Goal: Information Seeking & Learning: Learn about a topic

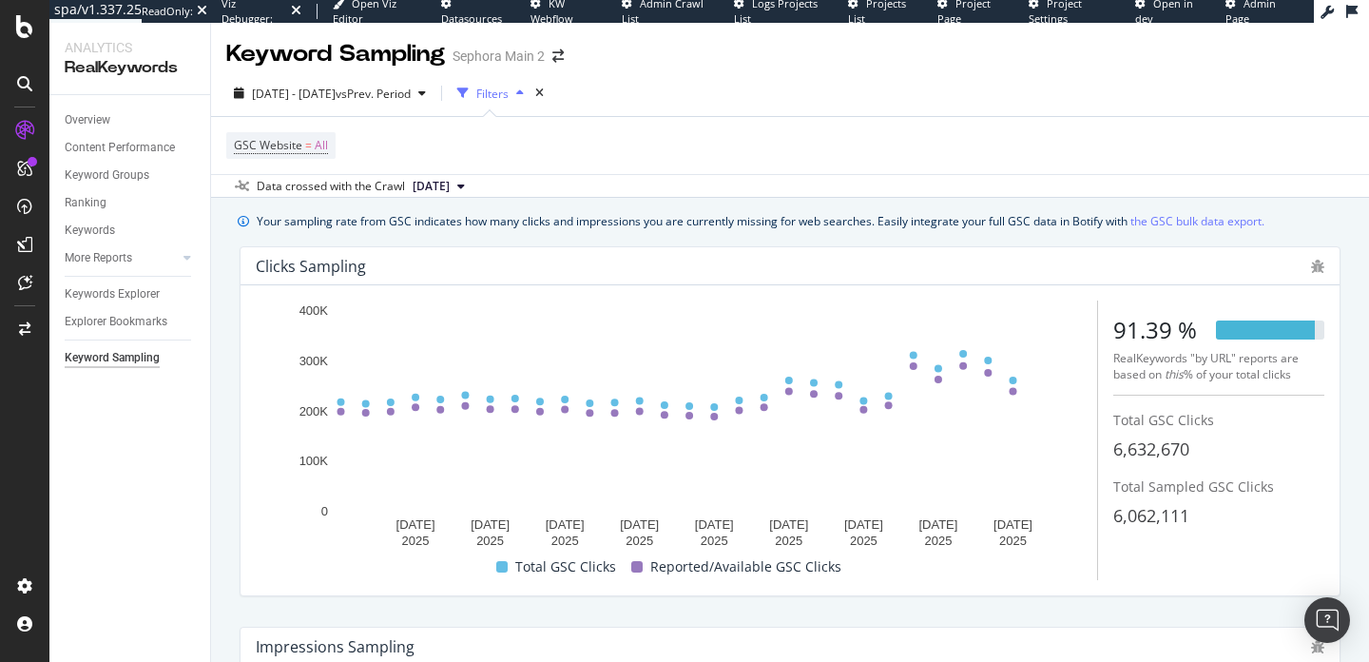
scroll to position [50, 0]
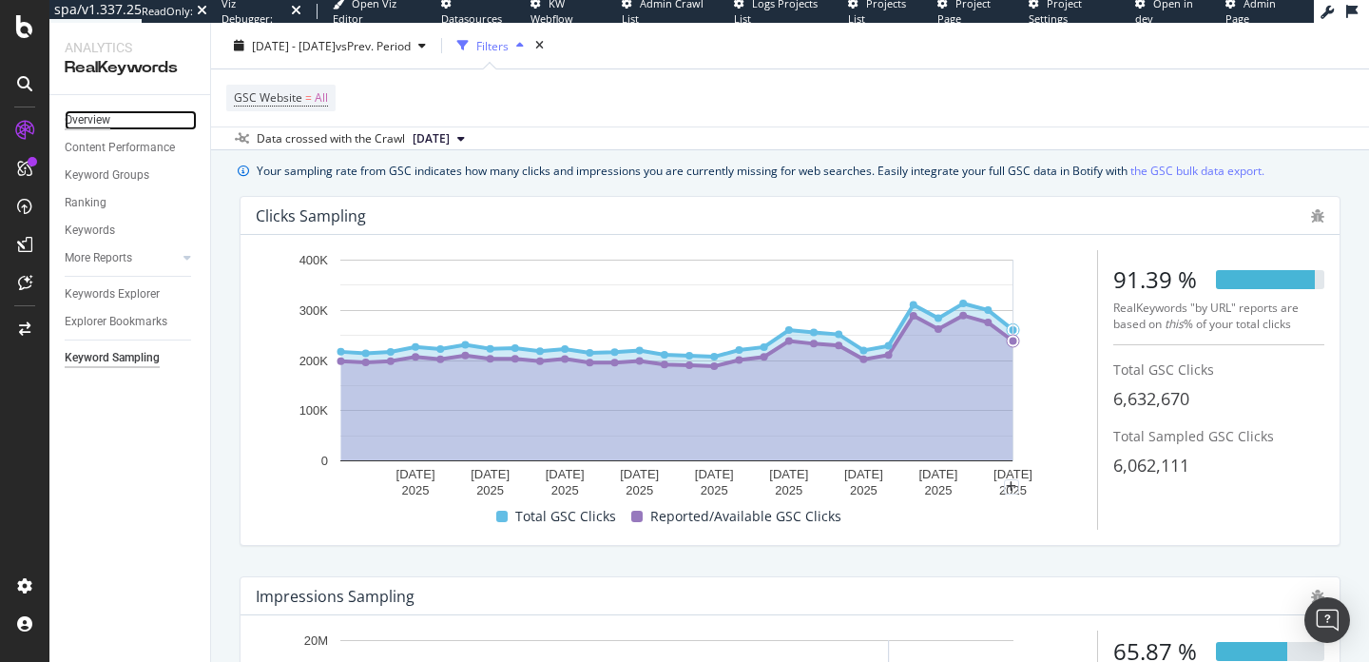
click at [94, 117] on div "Overview" at bounding box center [88, 120] width 46 height 20
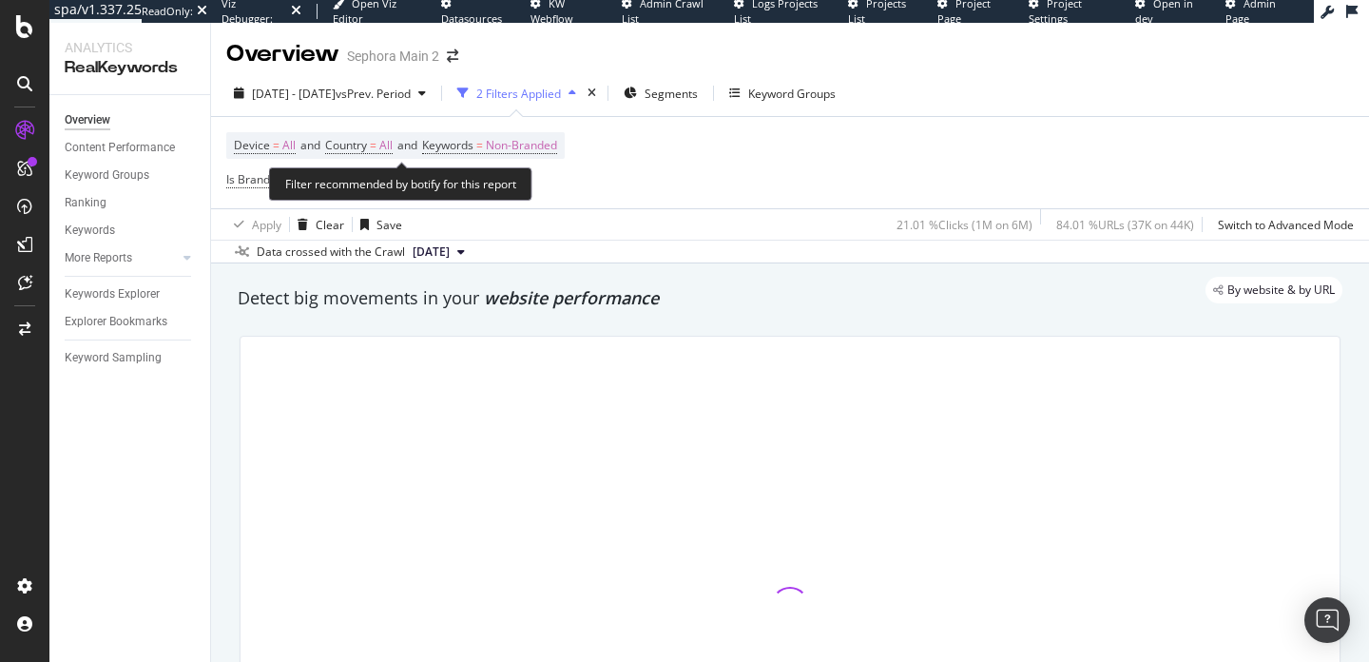
click at [492, 132] on span "Device = All and Country = All and Keywords = Non-Branded" at bounding box center [395, 145] width 323 height 27
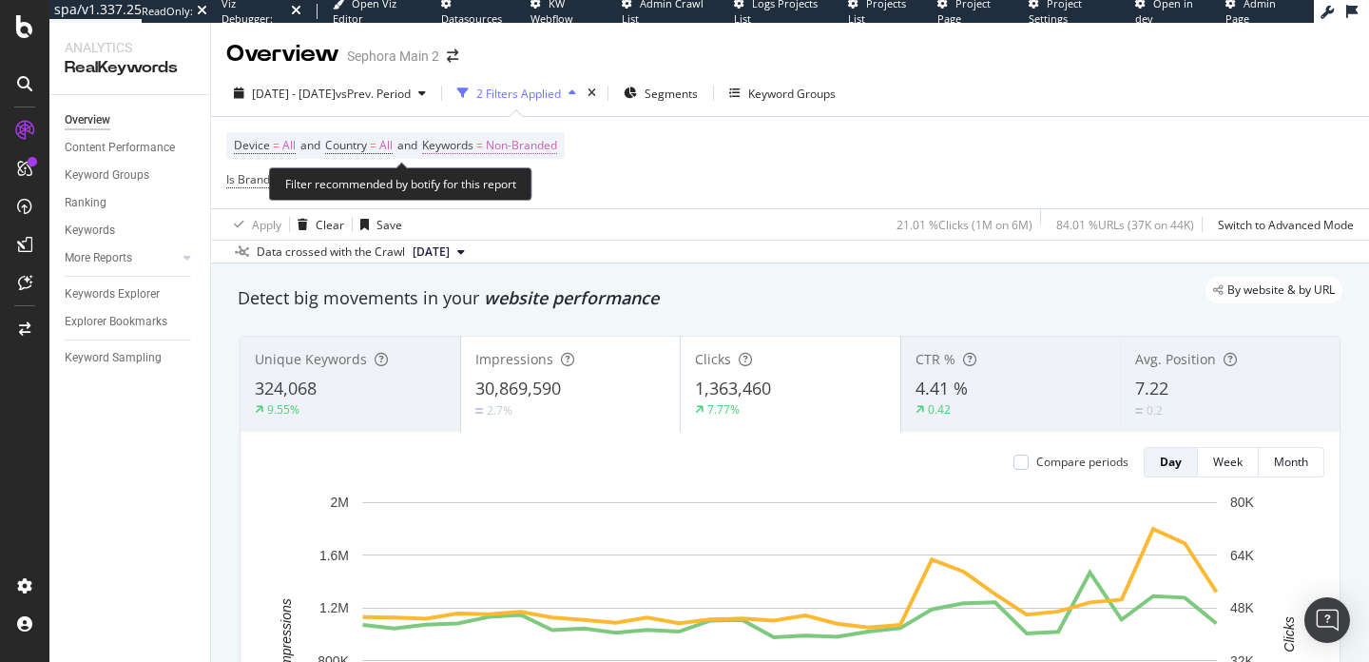
click at [473, 142] on span "Keywords" at bounding box center [447, 145] width 51 height 16
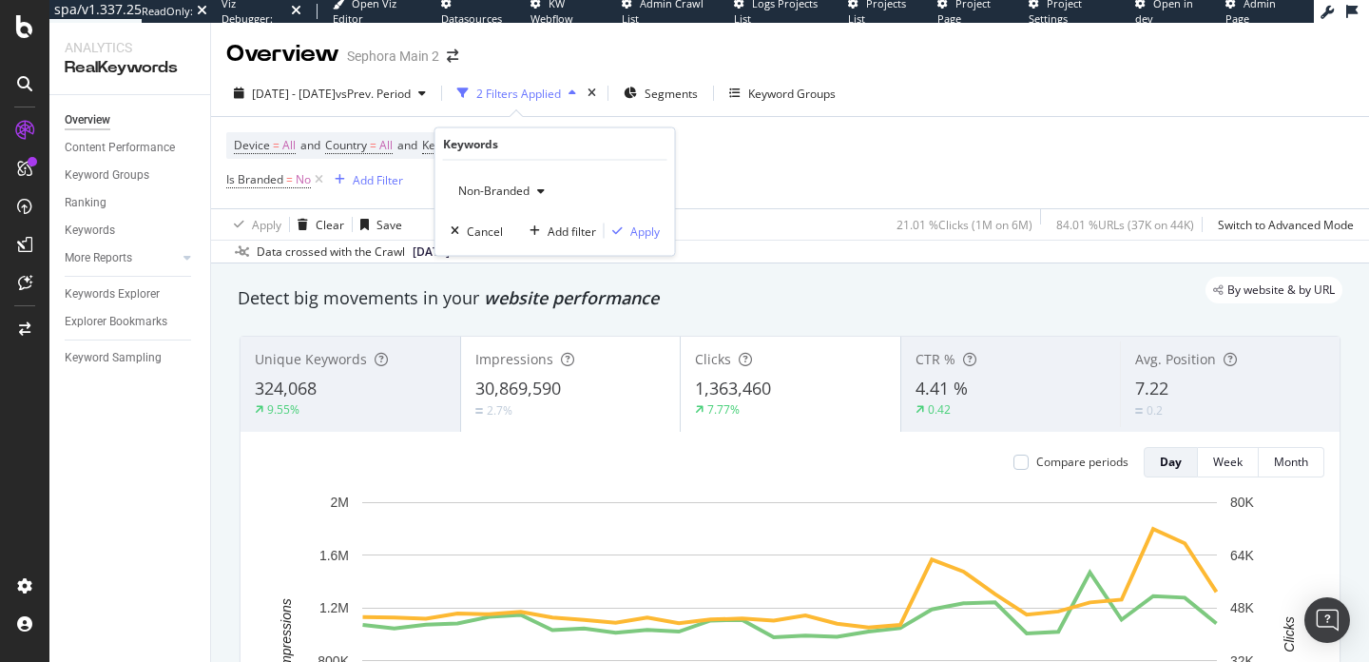
click at [534, 200] on div "Non-Branded" at bounding box center [502, 191] width 102 height 29
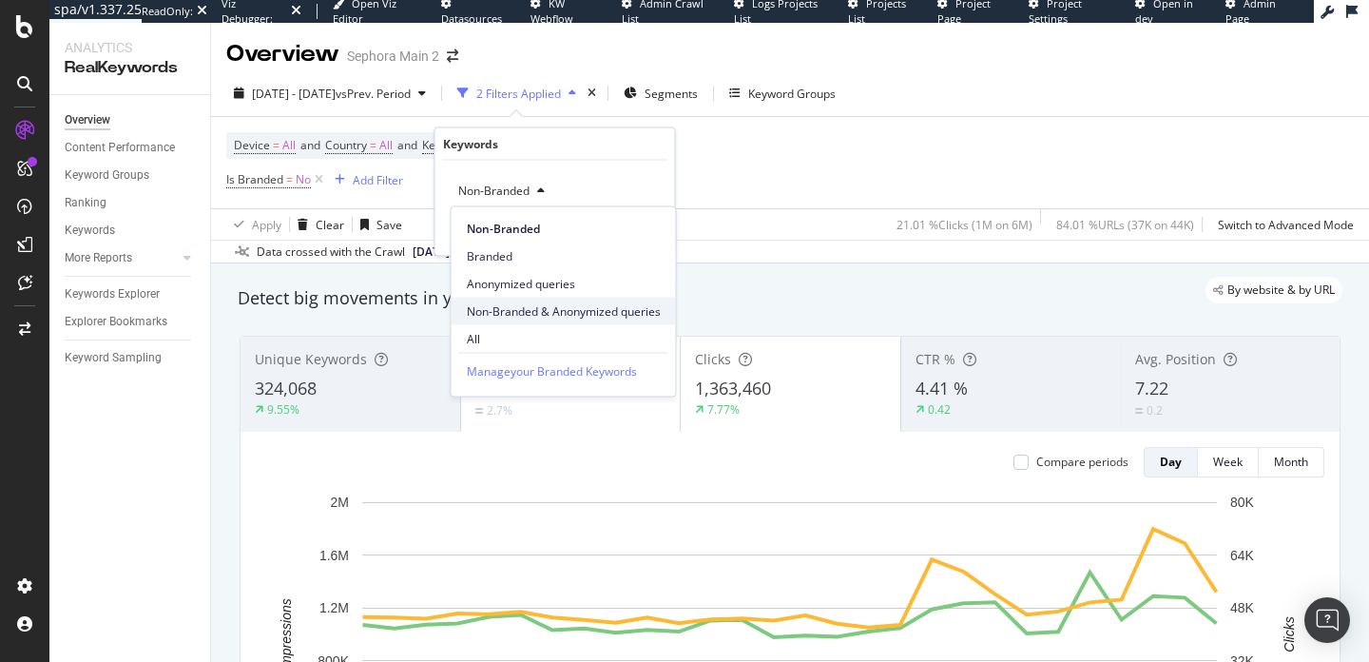
click at [533, 299] on div "Non-Branded & Anonymized queries" at bounding box center [564, 312] width 224 height 28
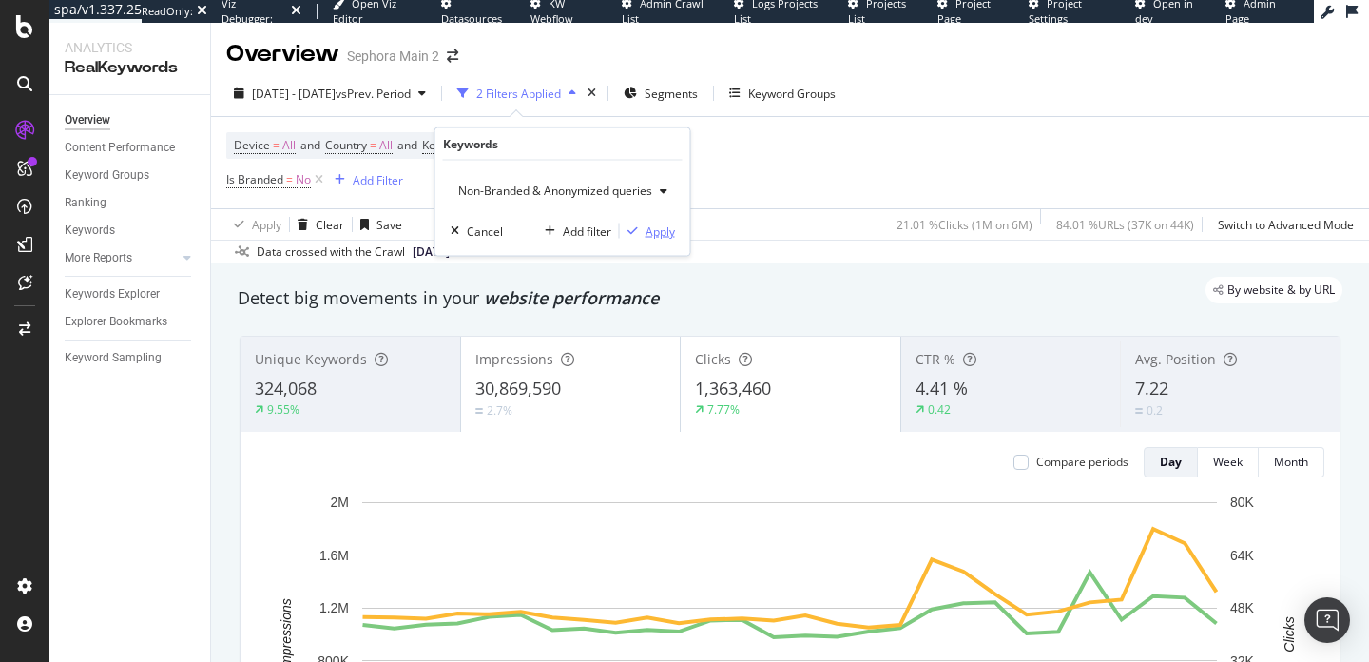
click at [630, 222] on div "Apply" at bounding box center [647, 230] width 55 height 17
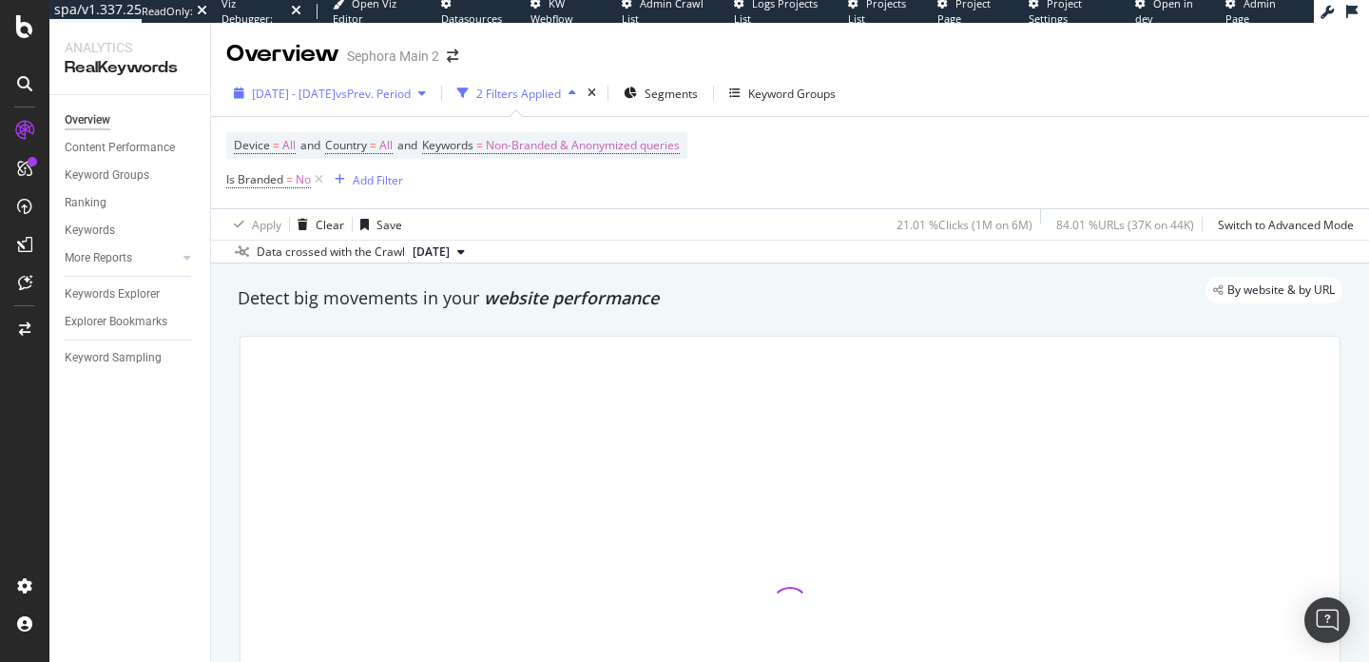
click at [336, 101] on span "[DATE] - [DATE]" at bounding box center [294, 94] width 84 height 16
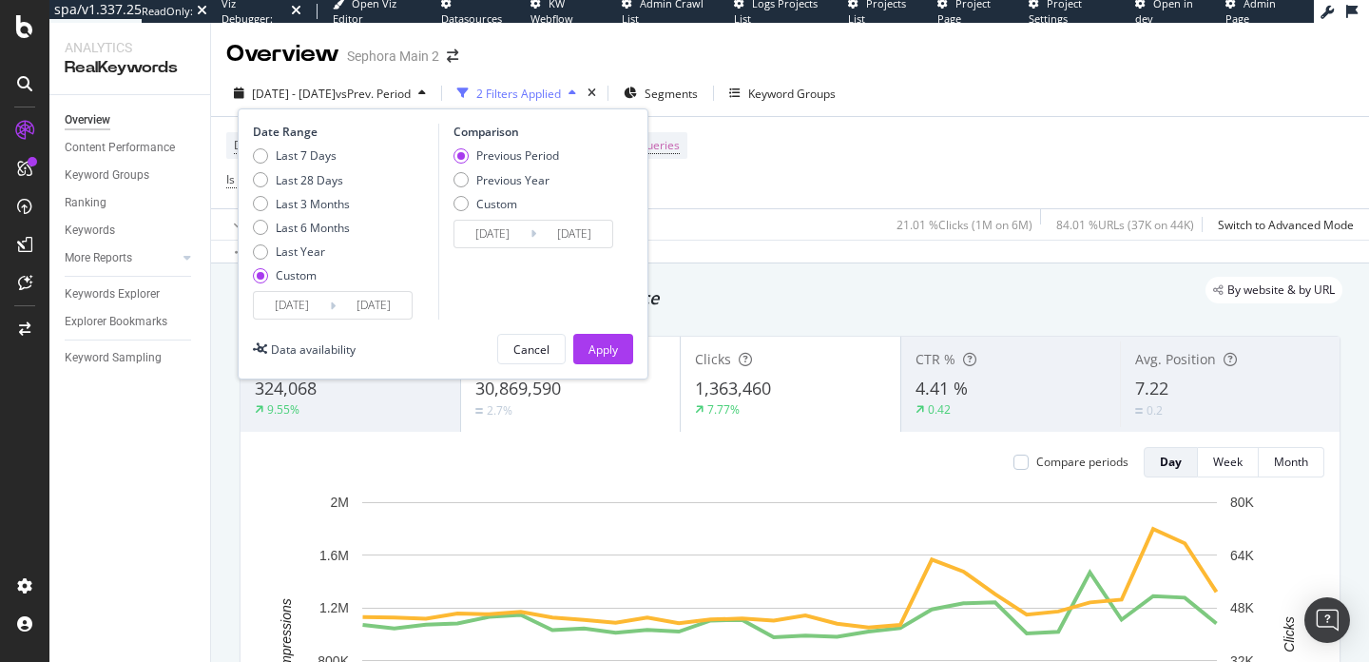
click at [334, 292] on div "2025/08/12 Navigate forward to interact with the calendar and select a date. Pr…" at bounding box center [333, 305] width 160 height 29
click at [319, 301] on input "[DATE]" at bounding box center [292, 305] width 76 height 27
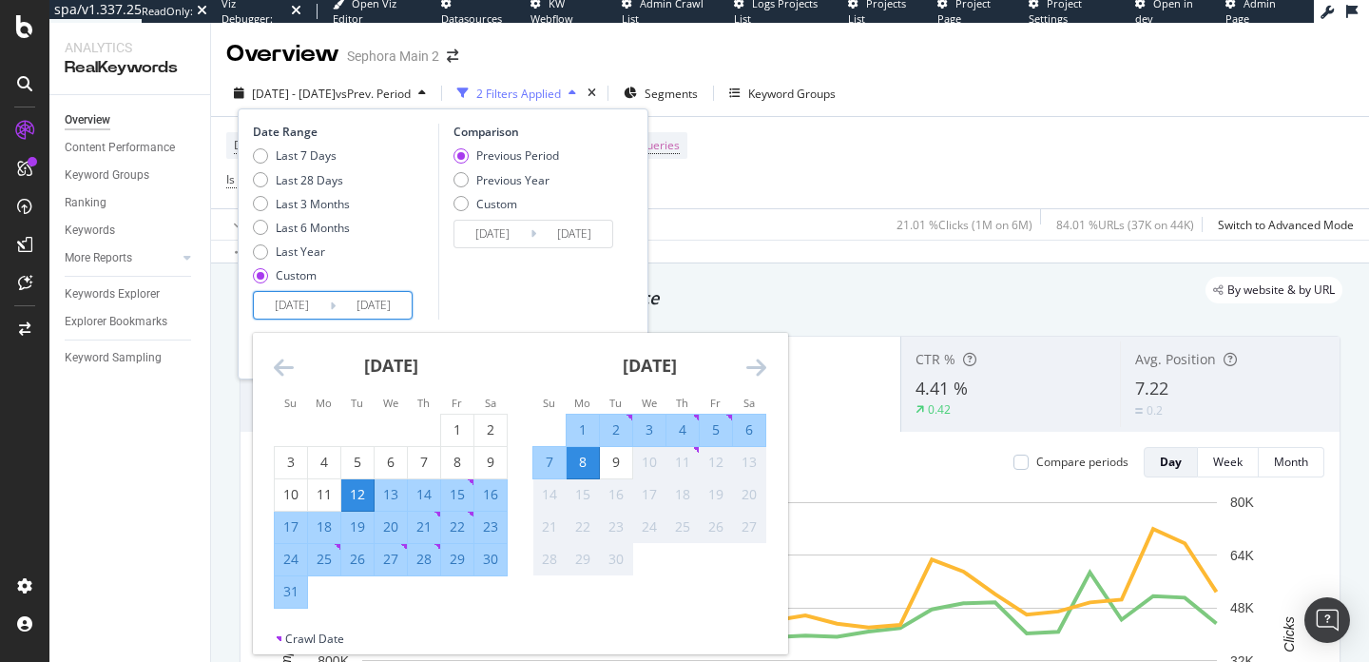
click at [285, 363] on icon "Move backward to switch to the previous month." at bounding box center [284, 367] width 20 height 23
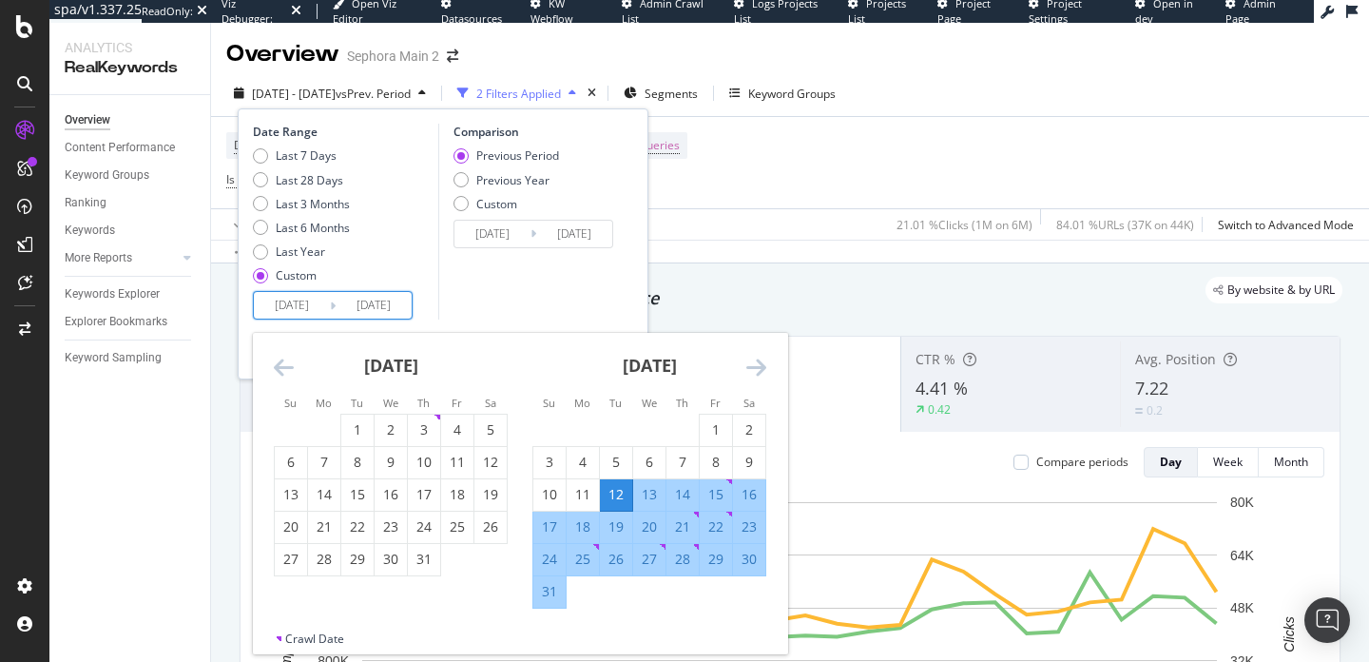
click at [285, 363] on icon "Move backward to switch to the previous month." at bounding box center [284, 367] width 20 height 23
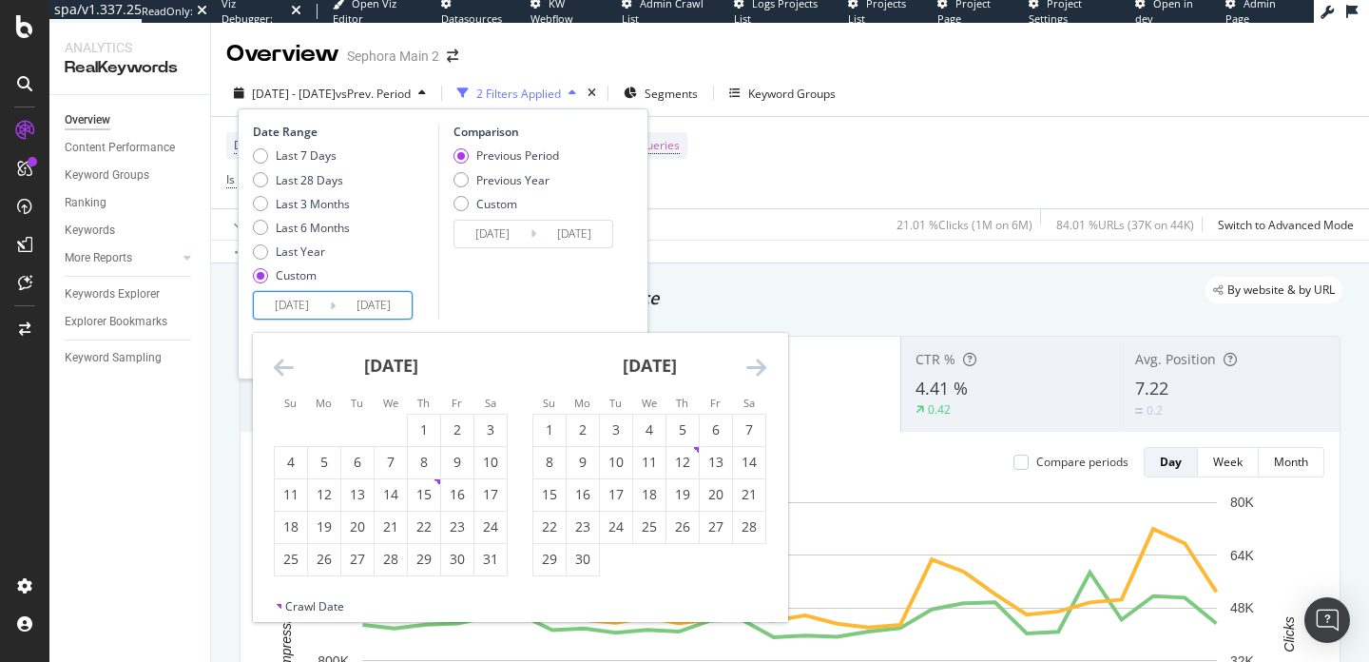
click at [285, 363] on icon "Move backward to switch to the previous month." at bounding box center [284, 367] width 20 height 23
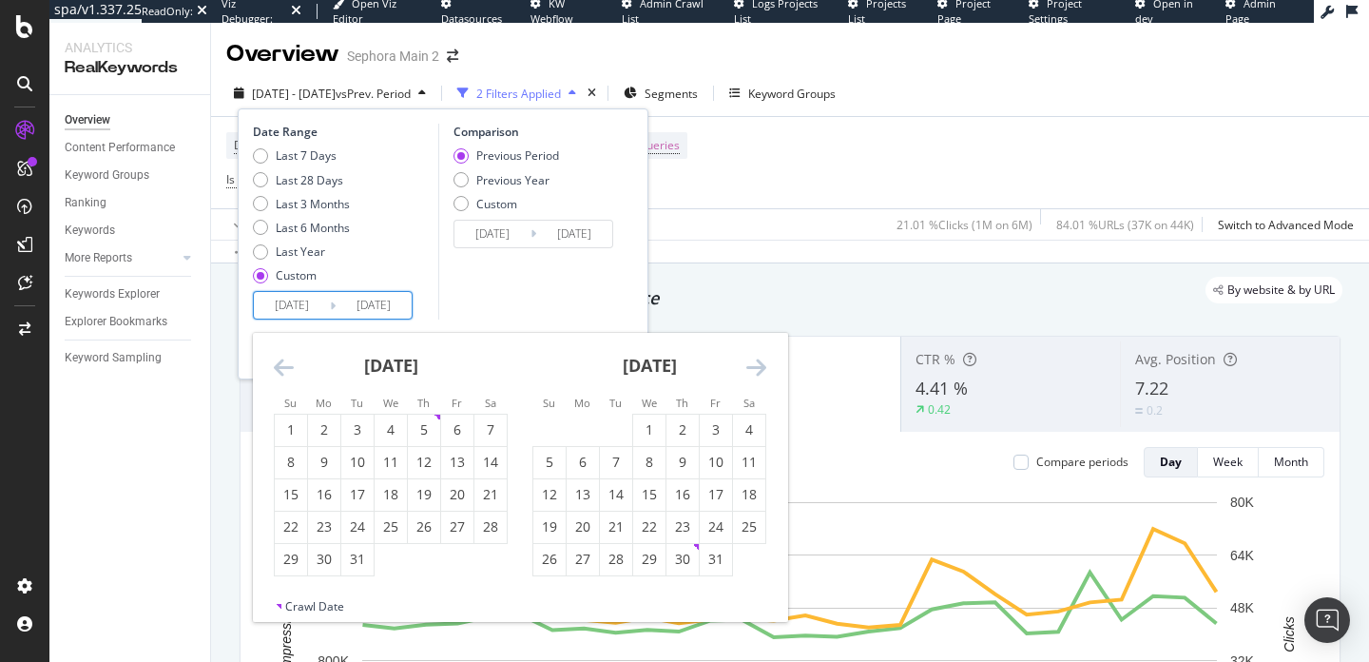
click at [285, 363] on icon "Move backward to switch to the previous month." at bounding box center [284, 367] width 20 height 23
click at [286, 366] on icon "Move backward to switch to the previous month." at bounding box center [284, 367] width 20 height 23
click at [289, 423] on div "1" at bounding box center [291, 429] width 32 height 19
type input "2024/09/01"
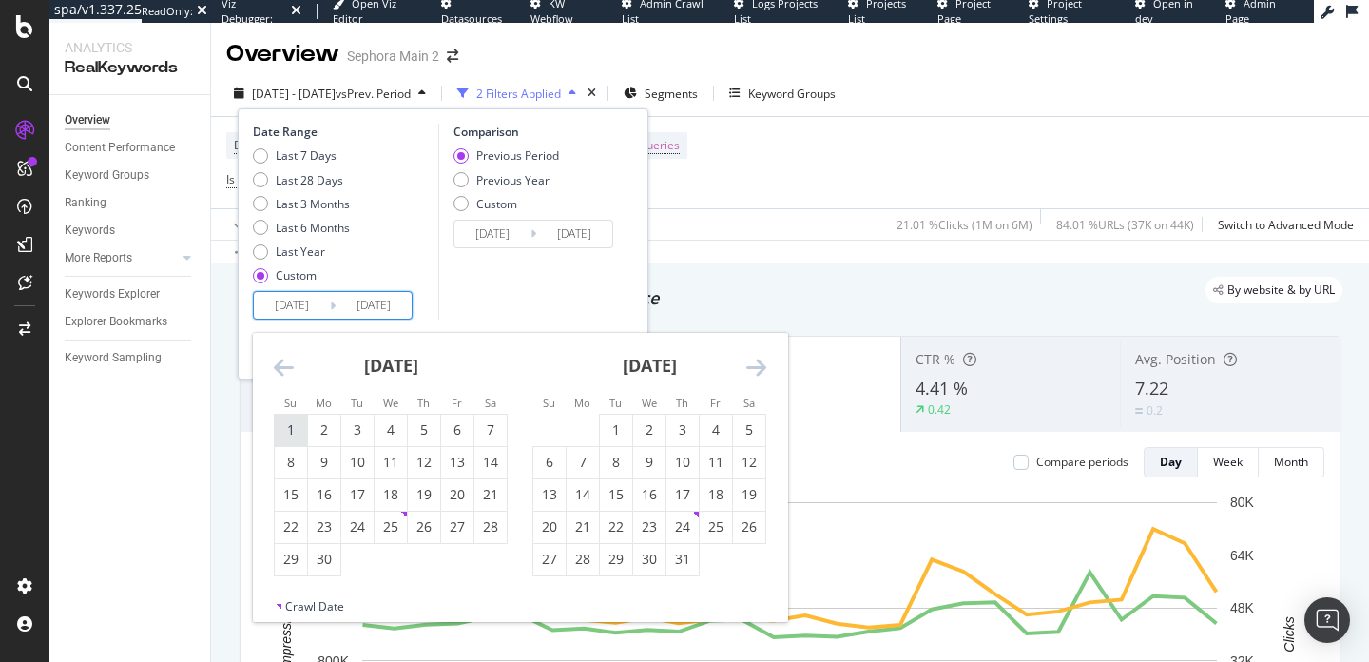
type input "2023/08/25"
type input "2024/08/31"
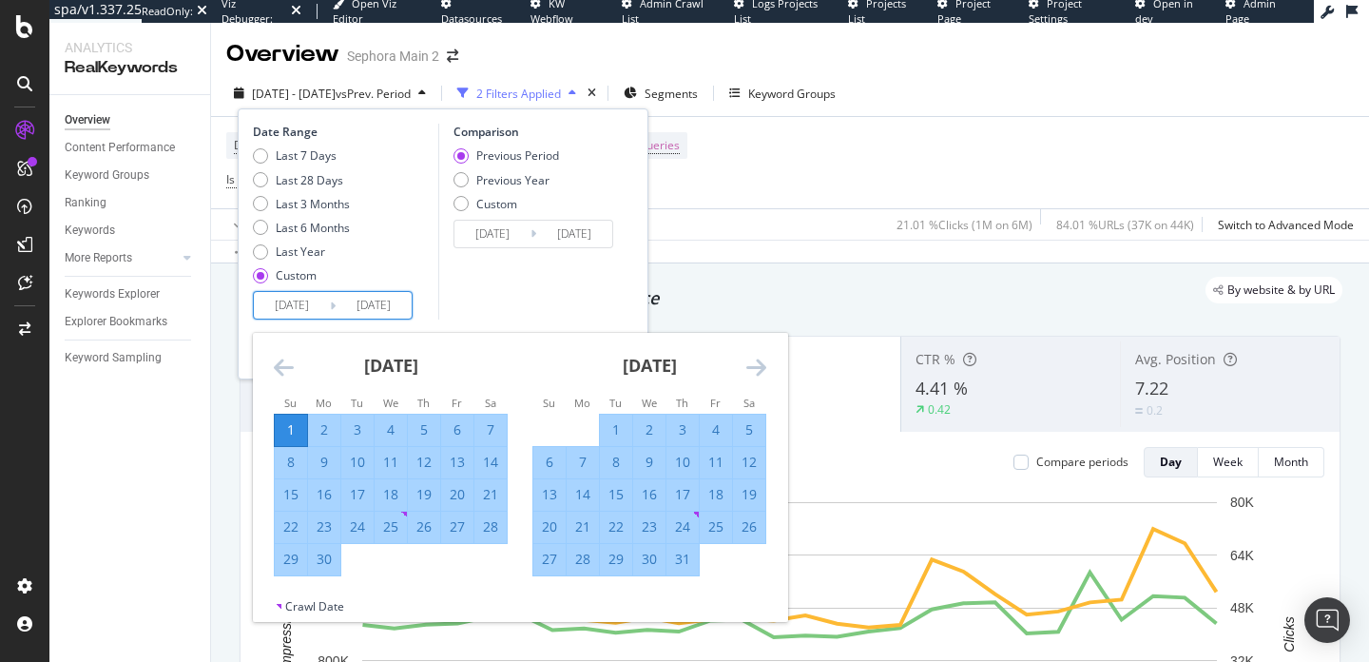
click at [753, 377] on icon "Move forward to switch to the next month." at bounding box center [756, 367] width 20 height 23
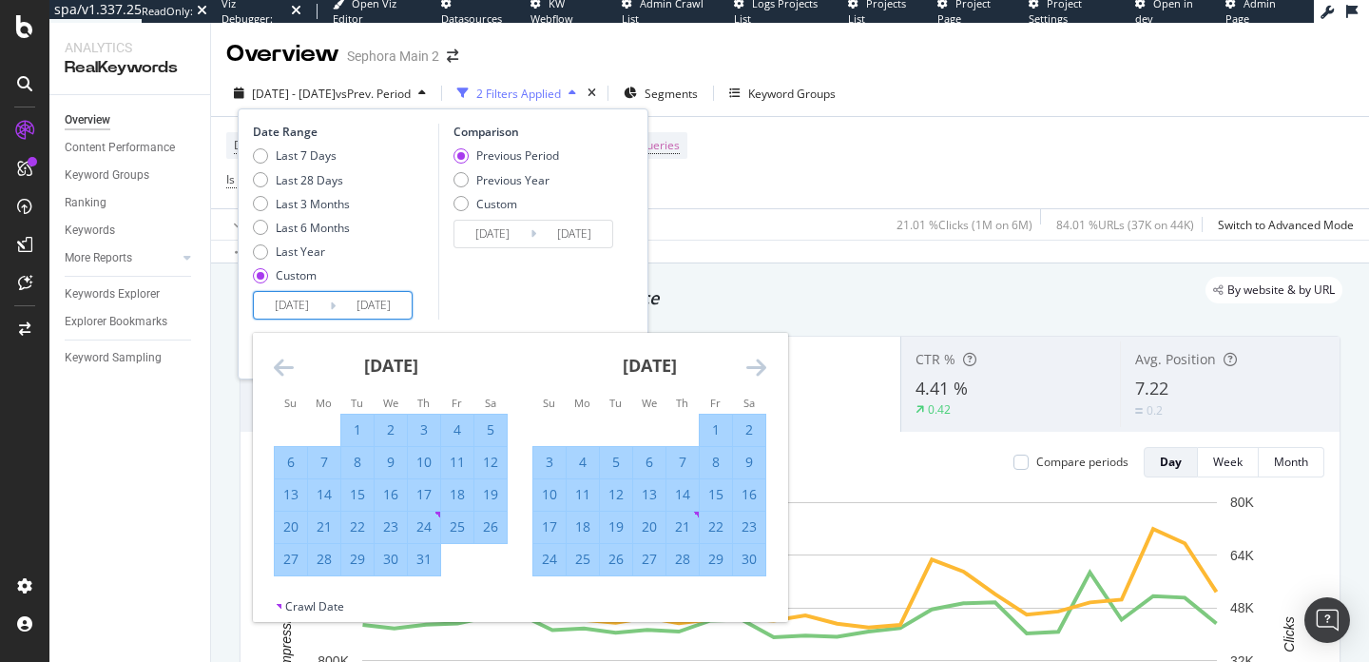
click at [753, 377] on icon "Move forward to switch to the next month." at bounding box center [756, 367] width 20 height 23
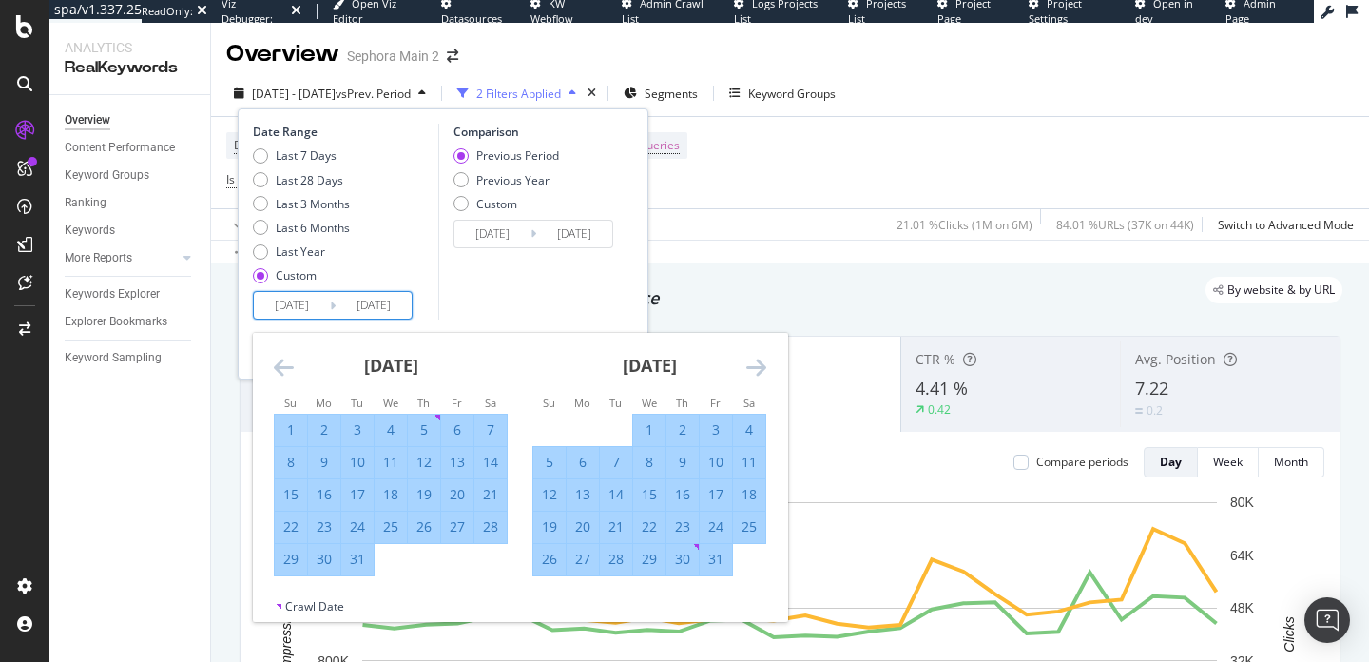
click at [753, 377] on icon "Move forward to switch to the next month." at bounding box center [756, 367] width 20 height 23
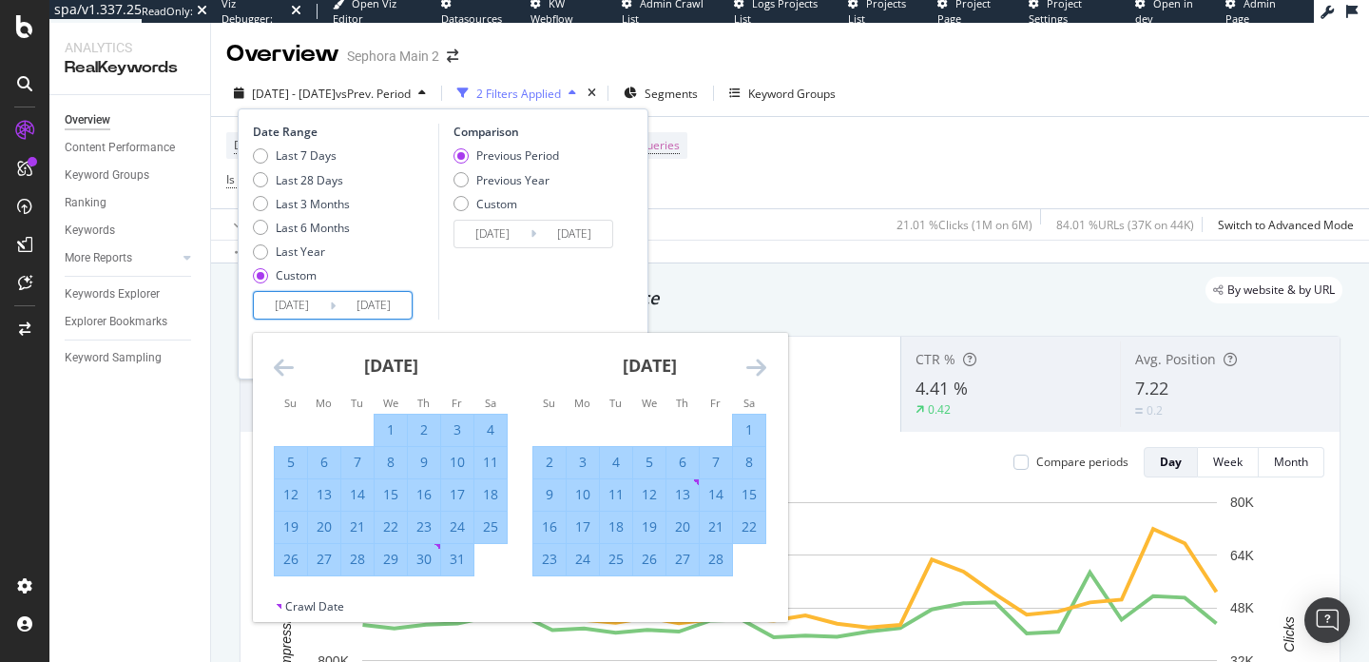
click at [753, 377] on icon "Move forward to switch to the next month." at bounding box center [756, 367] width 20 height 23
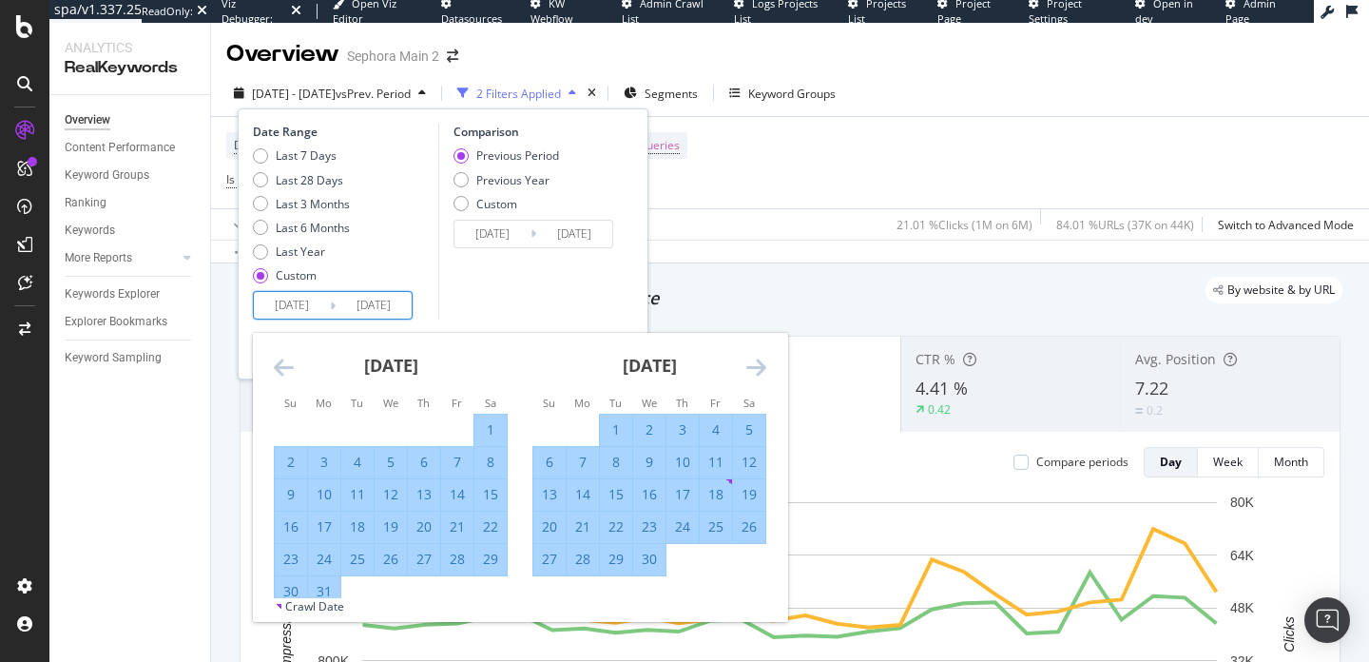
click at [753, 377] on icon "Move forward to switch to the next month." at bounding box center [756, 367] width 20 height 23
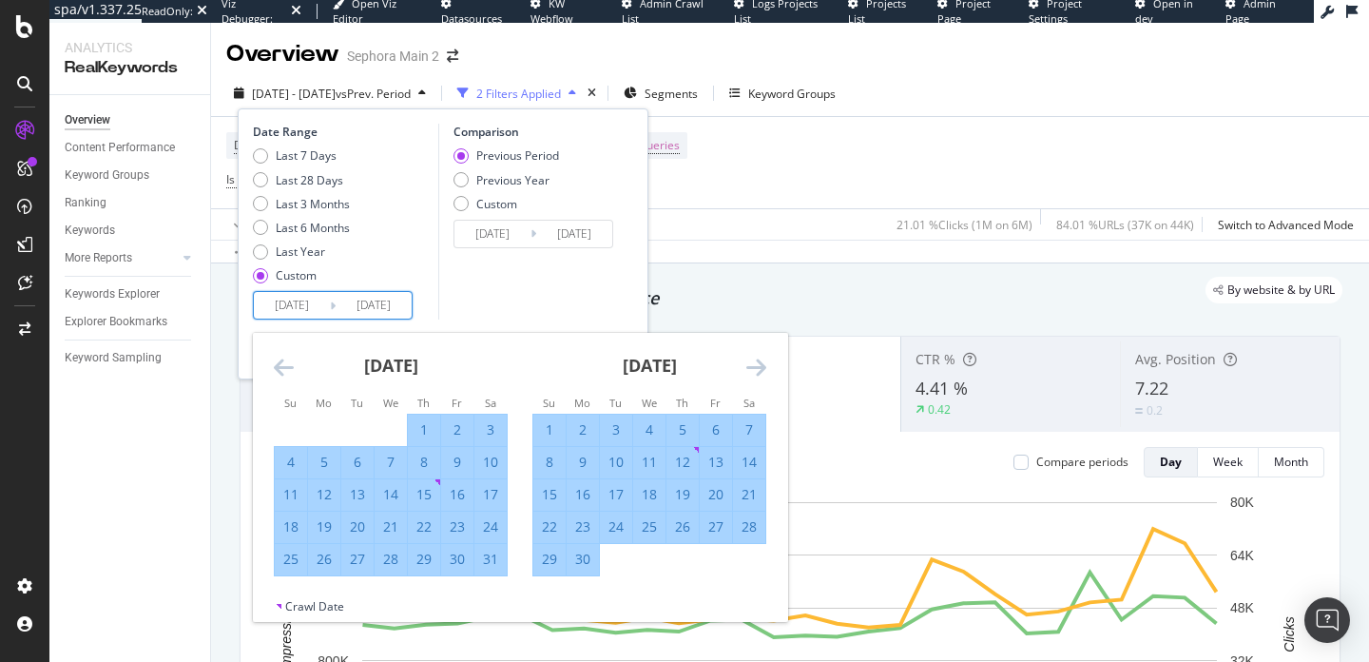
click at [753, 377] on icon "Move forward to switch to the next month." at bounding box center [756, 367] width 20 height 23
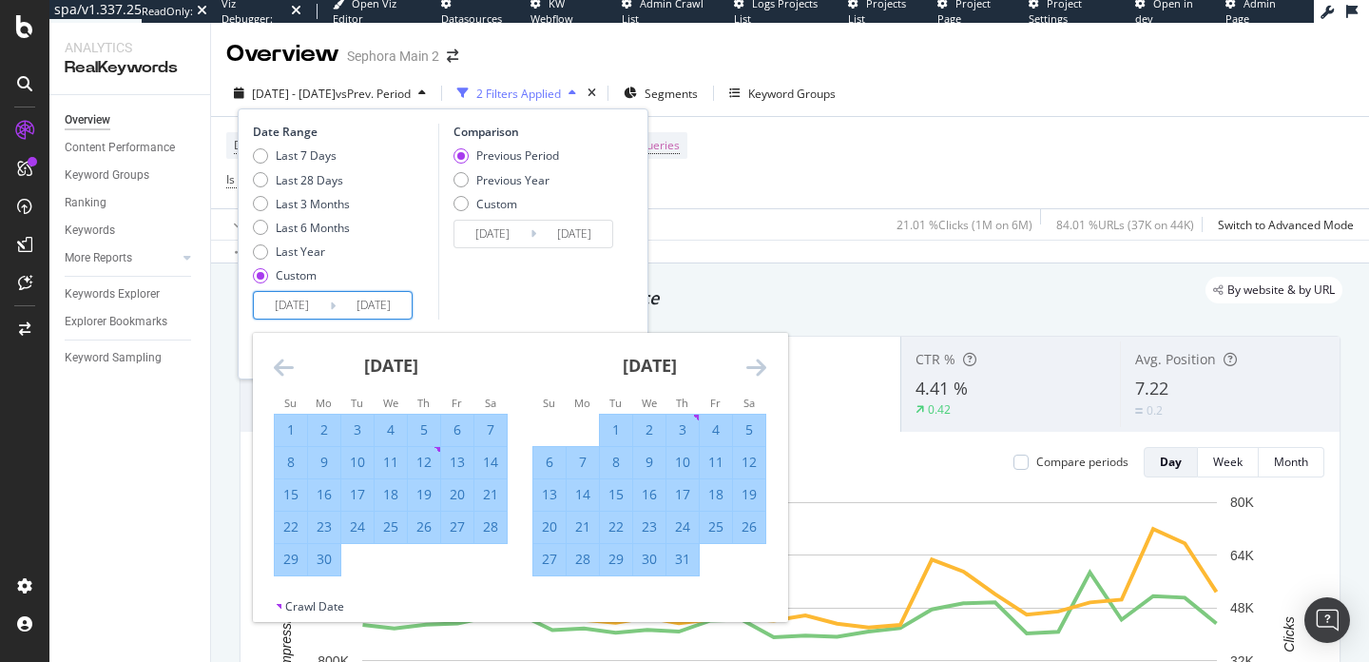
click at [753, 377] on icon "Move forward to switch to the next month." at bounding box center [756, 367] width 20 height 23
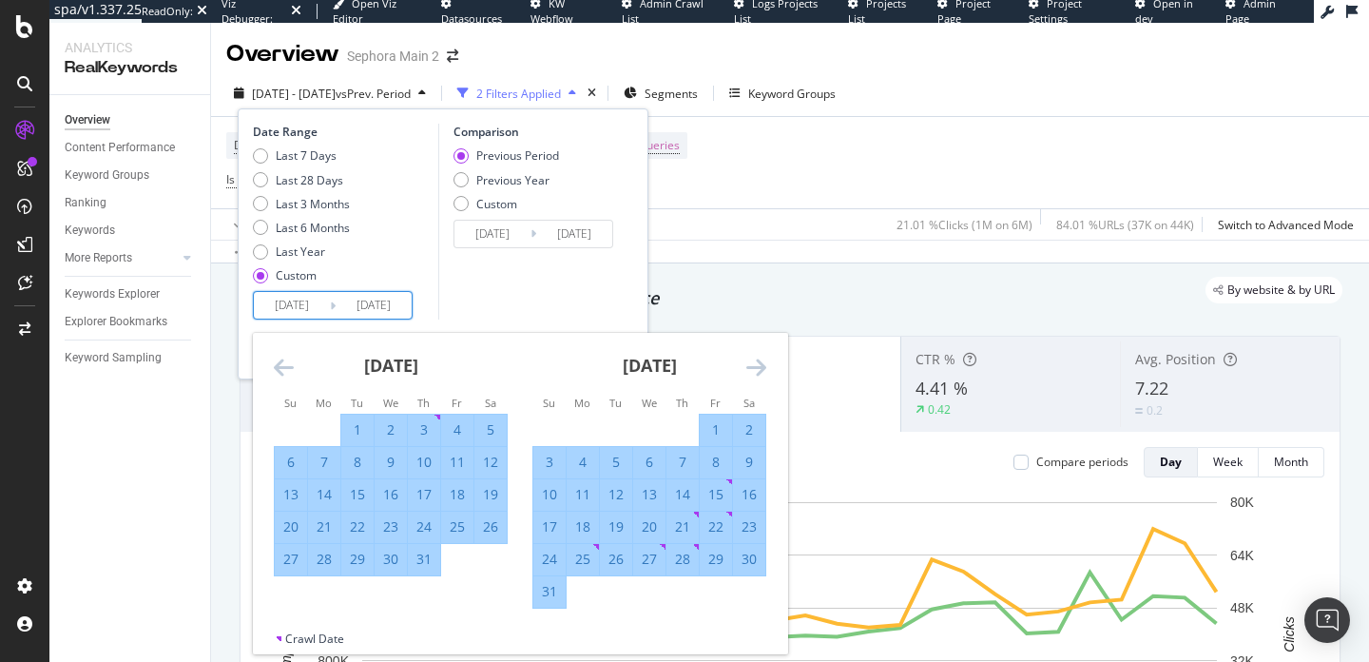
click at [753, 377] on icon "Move forward to switch to the next month." at bounding box center [756, 367] width 20 height 23
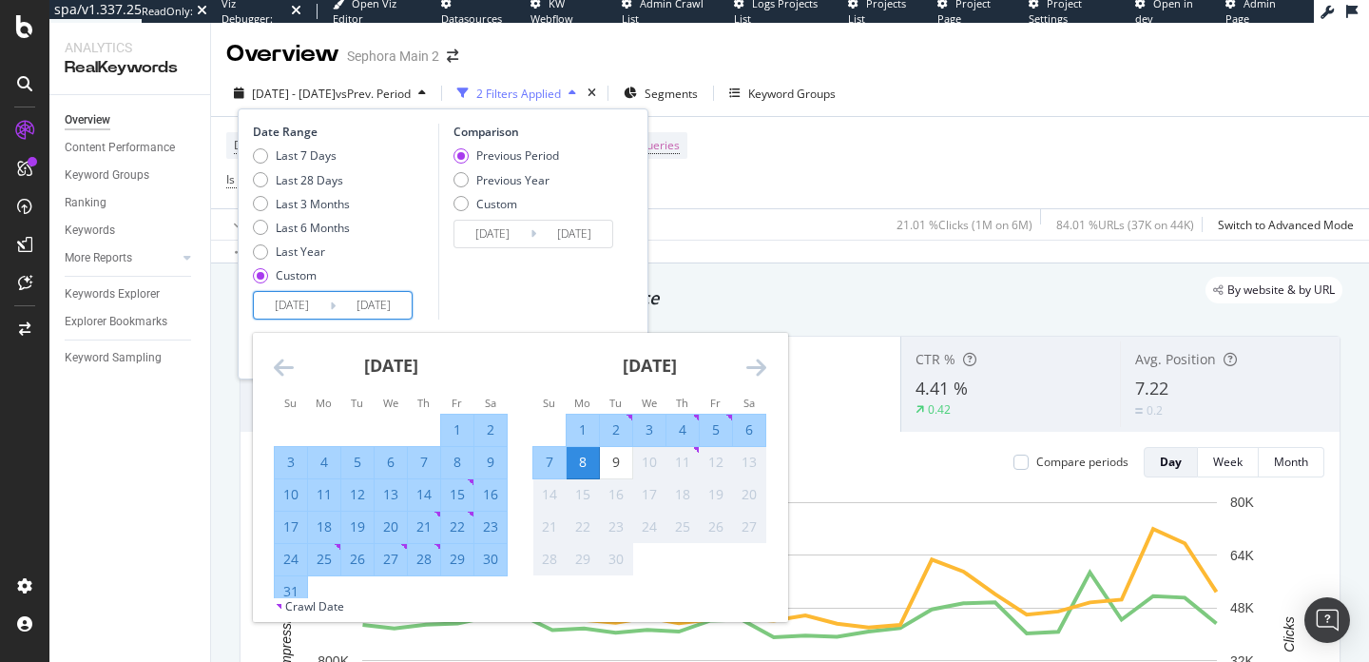
click at [280, 589] on div "31" at bounding box center [291, 591] width 32 height 19
type input "2025/08/31"
type input "2023/09/02"
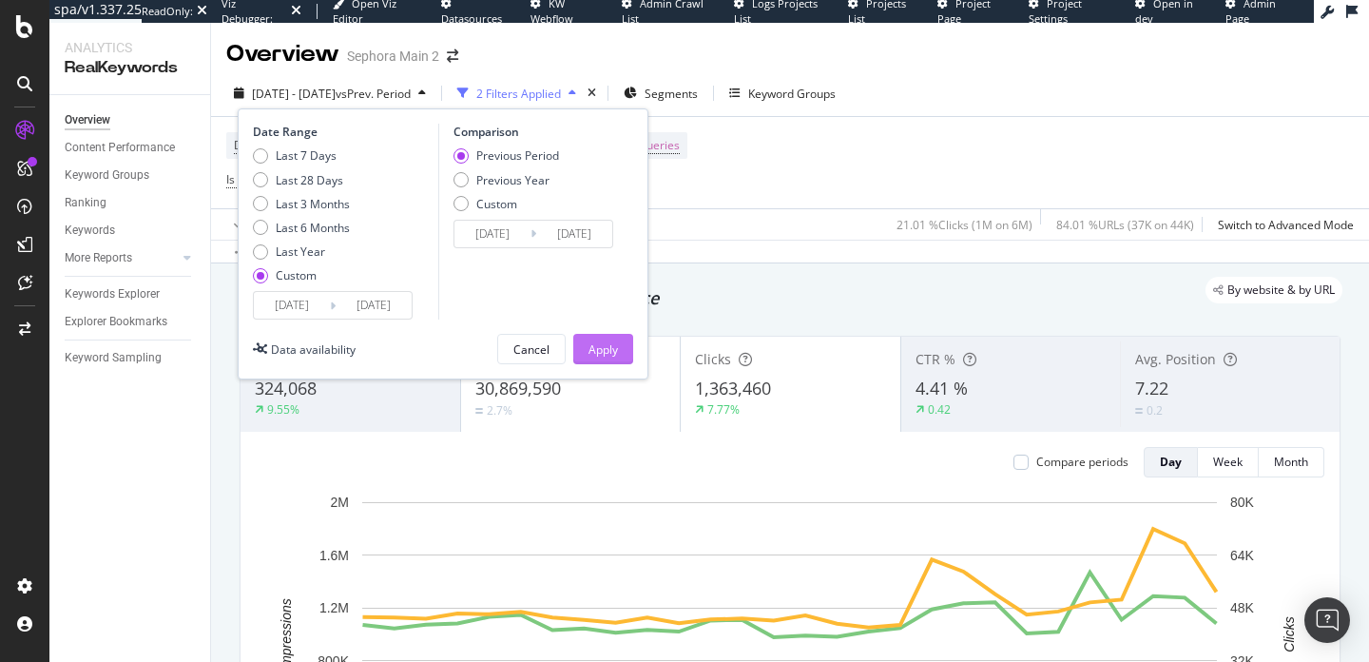
click at [610, 347] on div "Apply" at bounding box center [603, 349] width 29 height 16
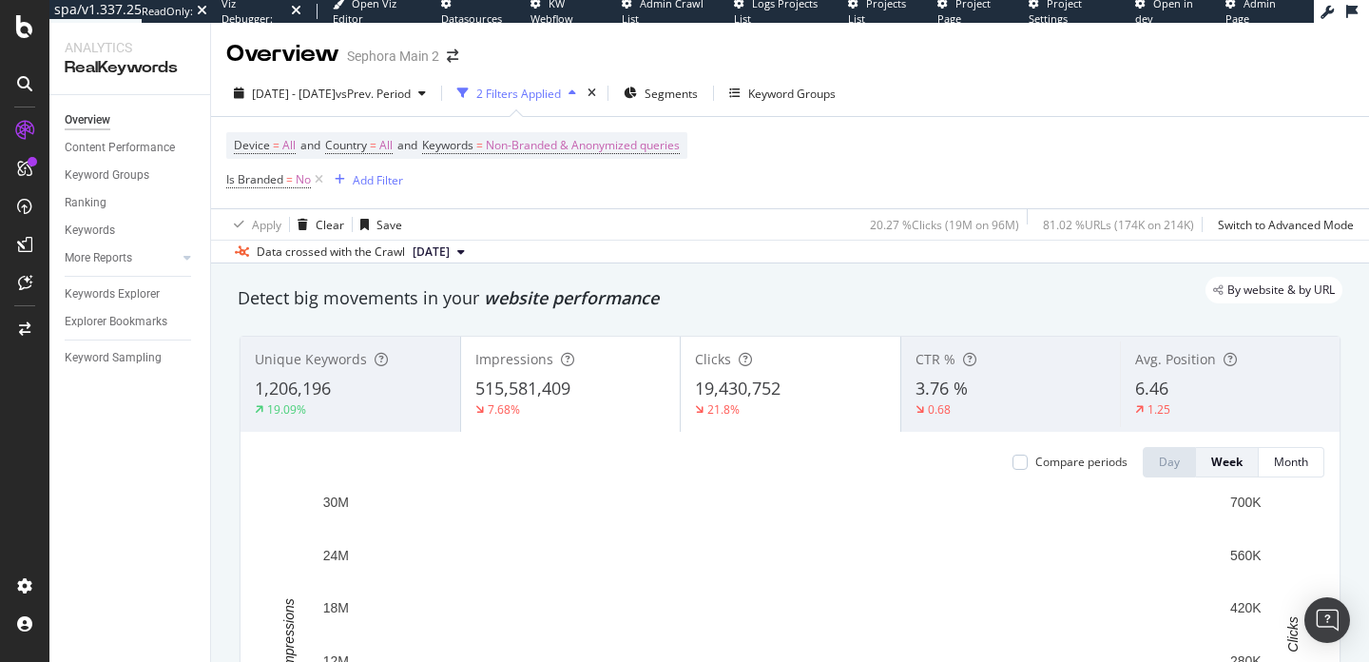
click at [610, 392] on div "515,581,409" at bounding box center [570, 389] width 191 height 25
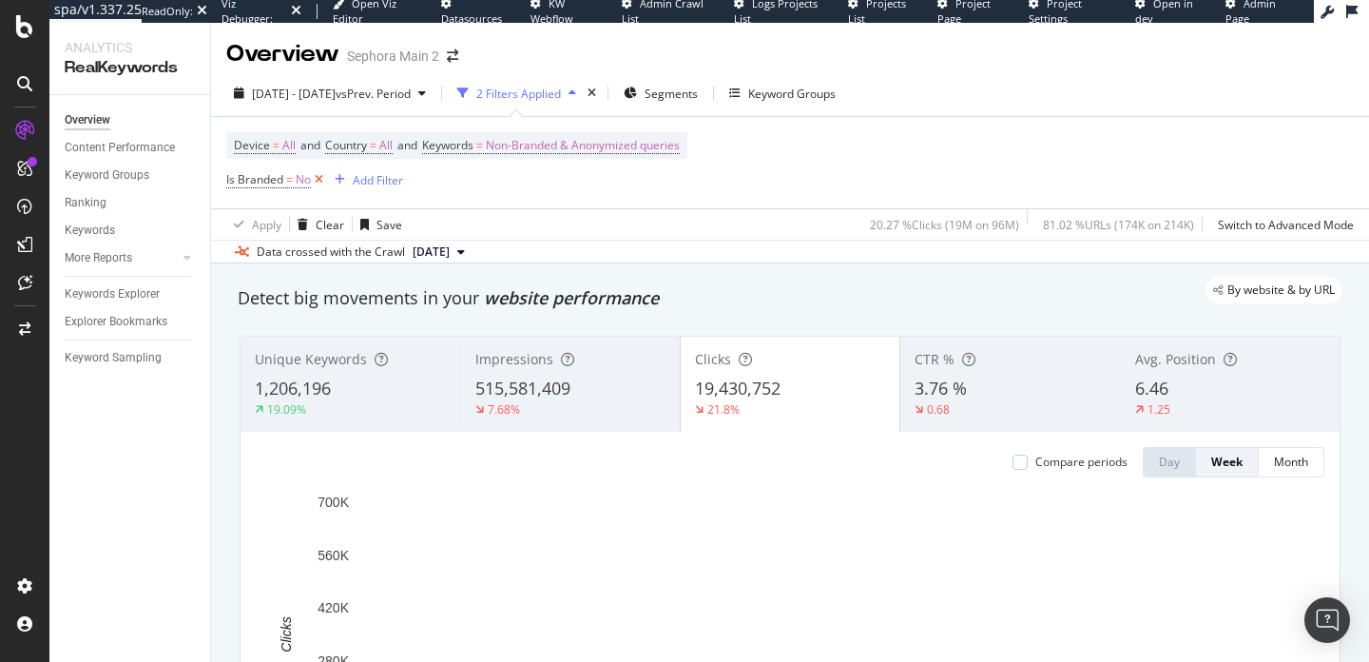
click at [319, 184] on icon at bounding box center [319, 179] width 16 height 19
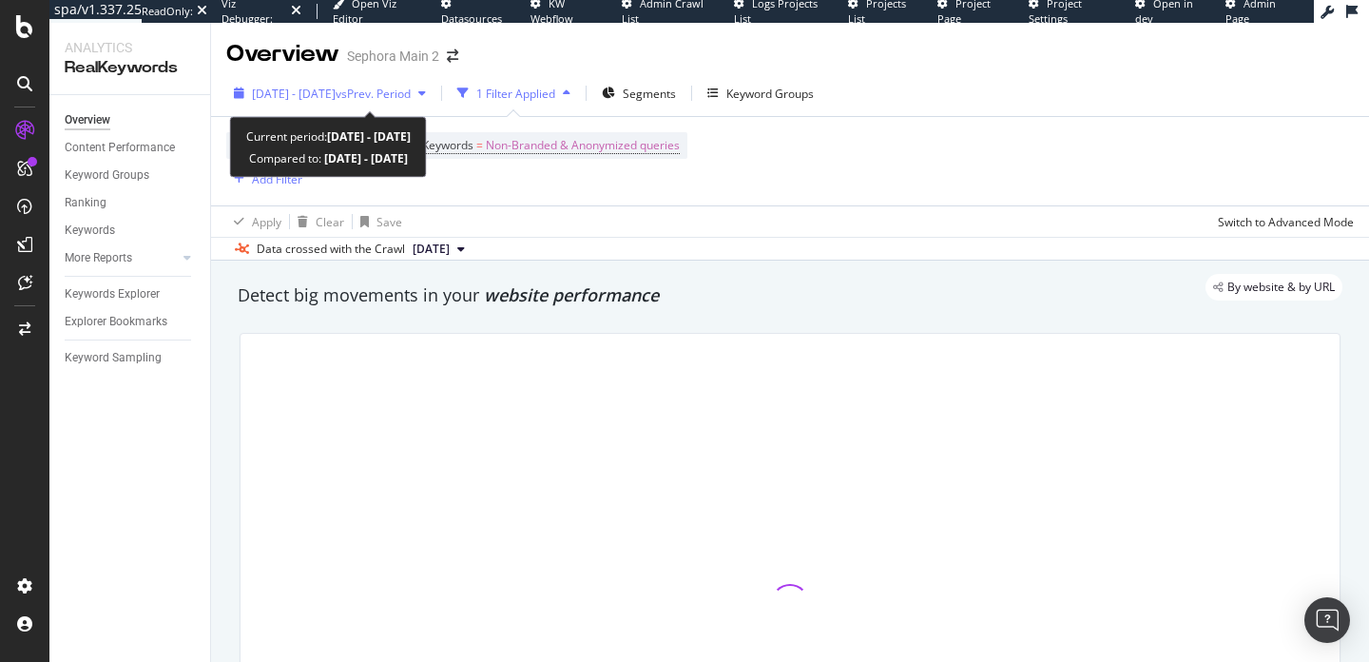
click at [336, 86] on span "2024 Sep. 1st - 2025 Aug. 31st" at bounding box center [294, 94] width 84 height 16
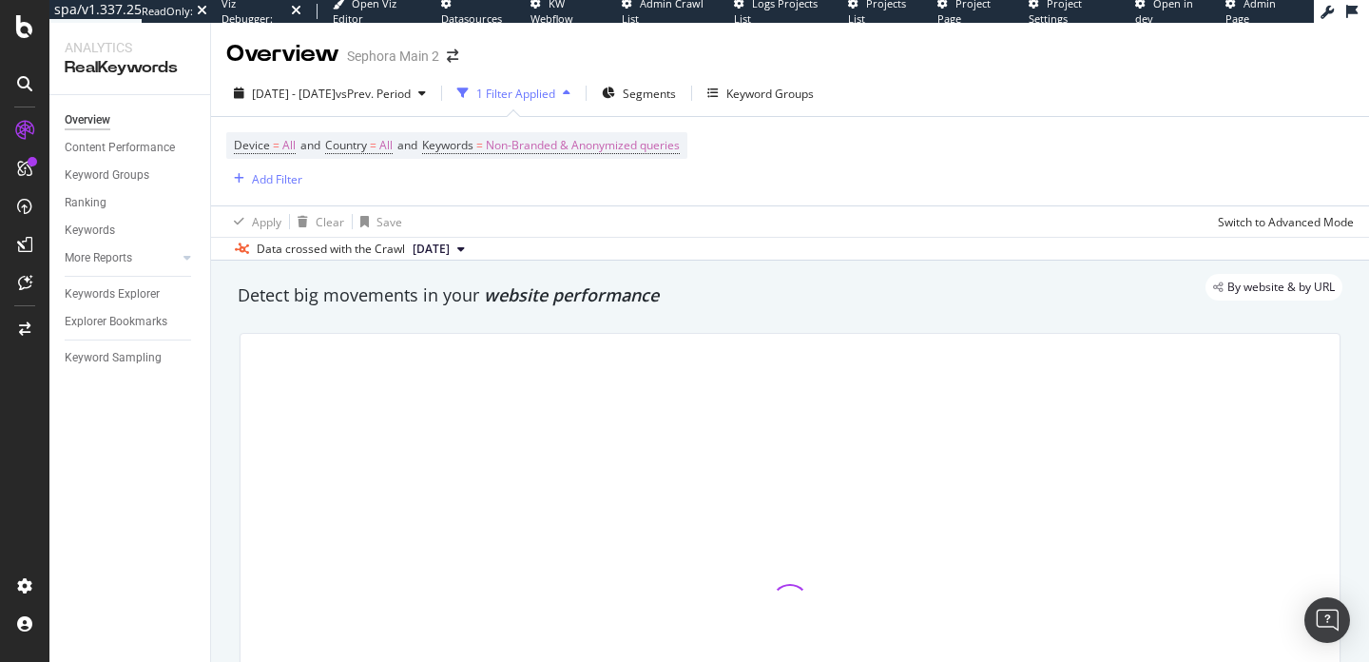
click at [769, 197] on div "Device = All and Country = All and Keywords = Non-Branded & Anonymized queries …" at bounding box center [790, 161] width 1128 height 88
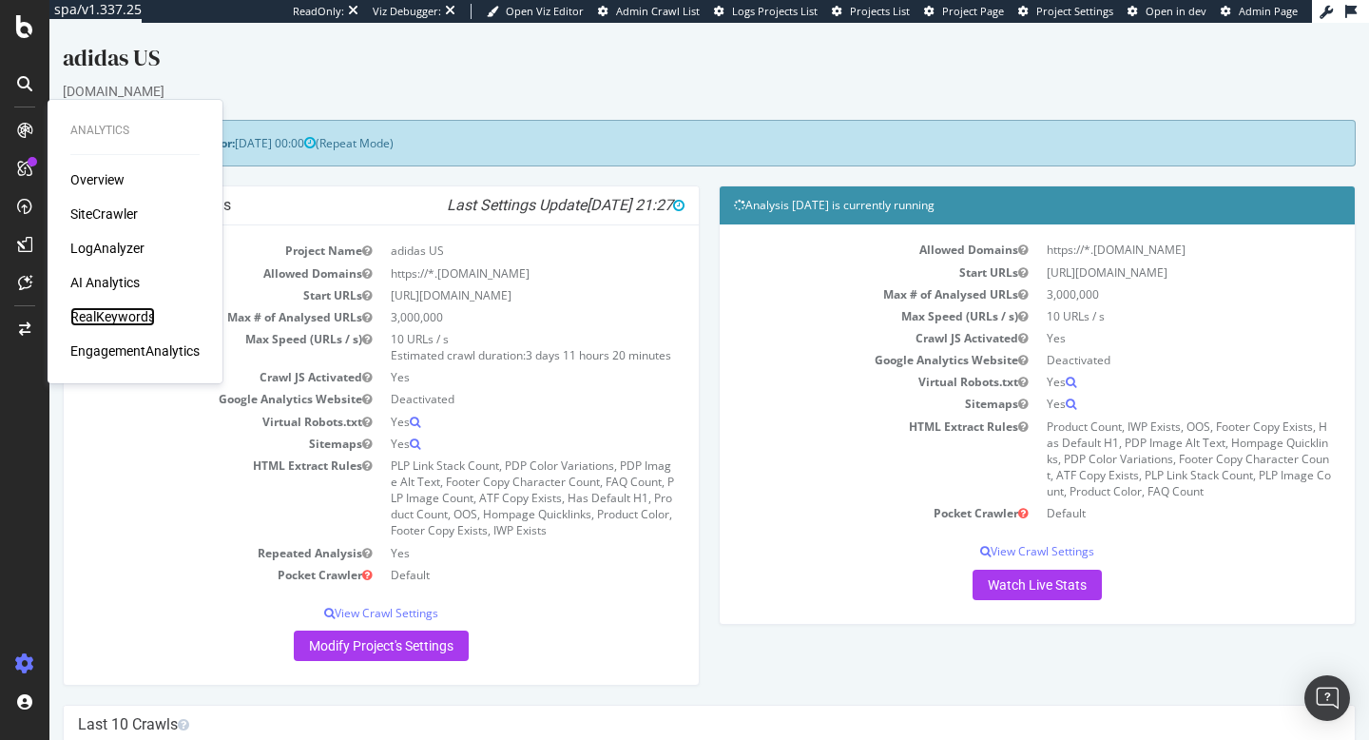
click at [108, 311] on div "RealKeywords" at bounding box center [112, 316] width 85 height 19
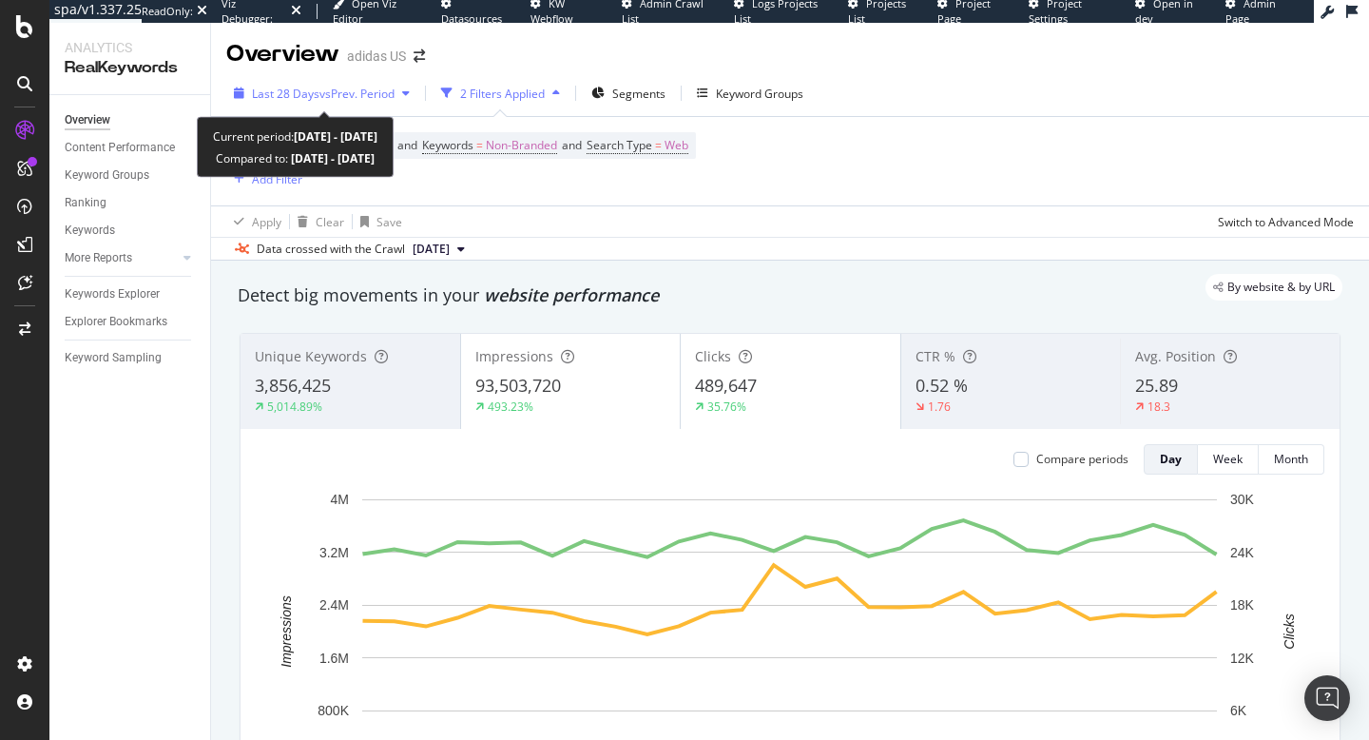
click at [360, 94] on span "vs Prev. Period" at bounding box center [356, 94] width 75 height 16
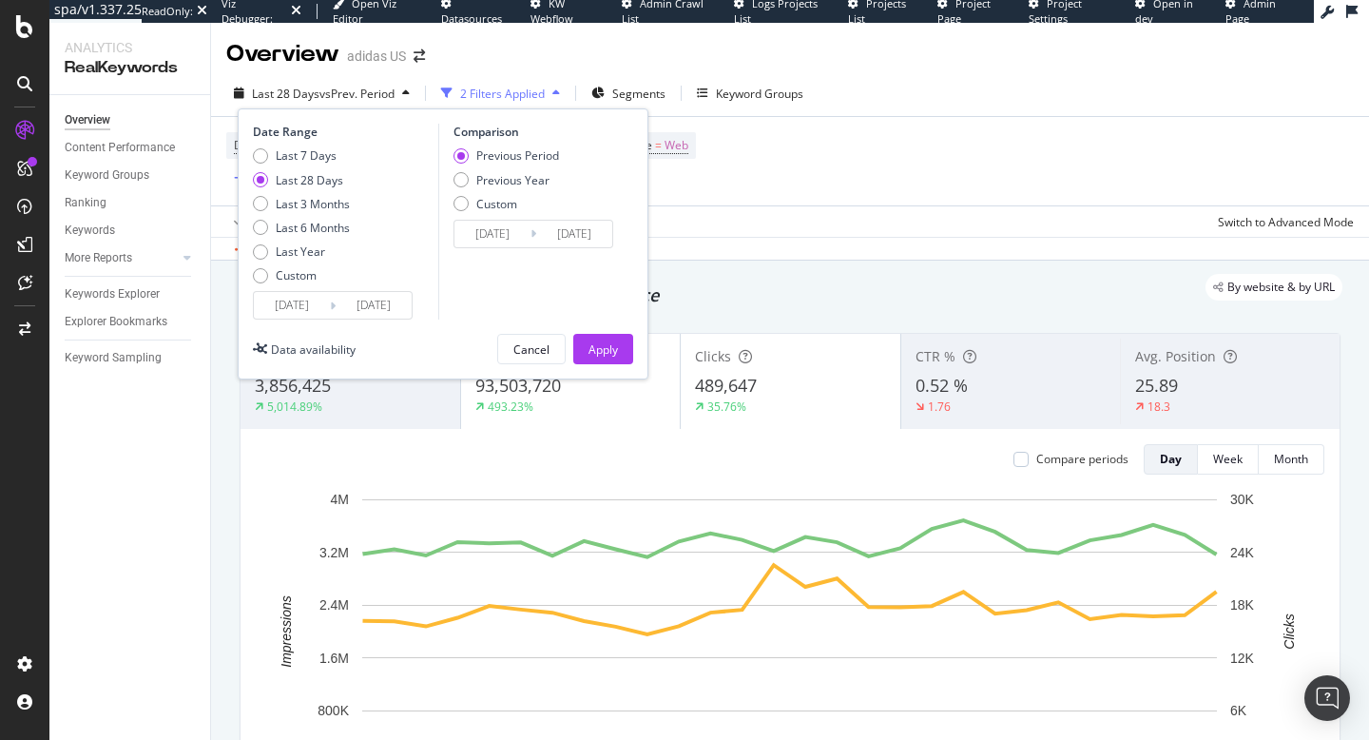
click at [279, 300] on input "[DATE]" at bounding box center [292, 305] width 76 height 27
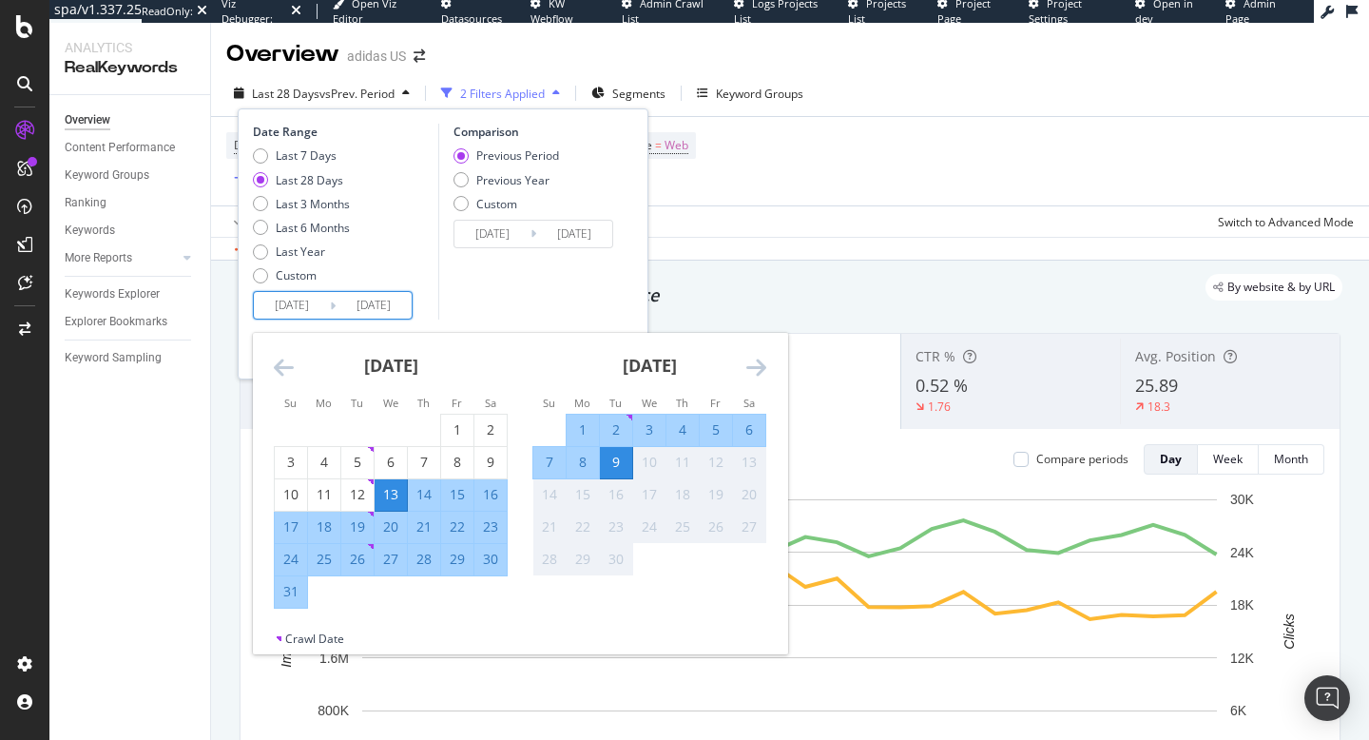
click at [285, 366] on icon "Move backward to switch to the previous month." at bounding box center [284, 367] width 20 height 23
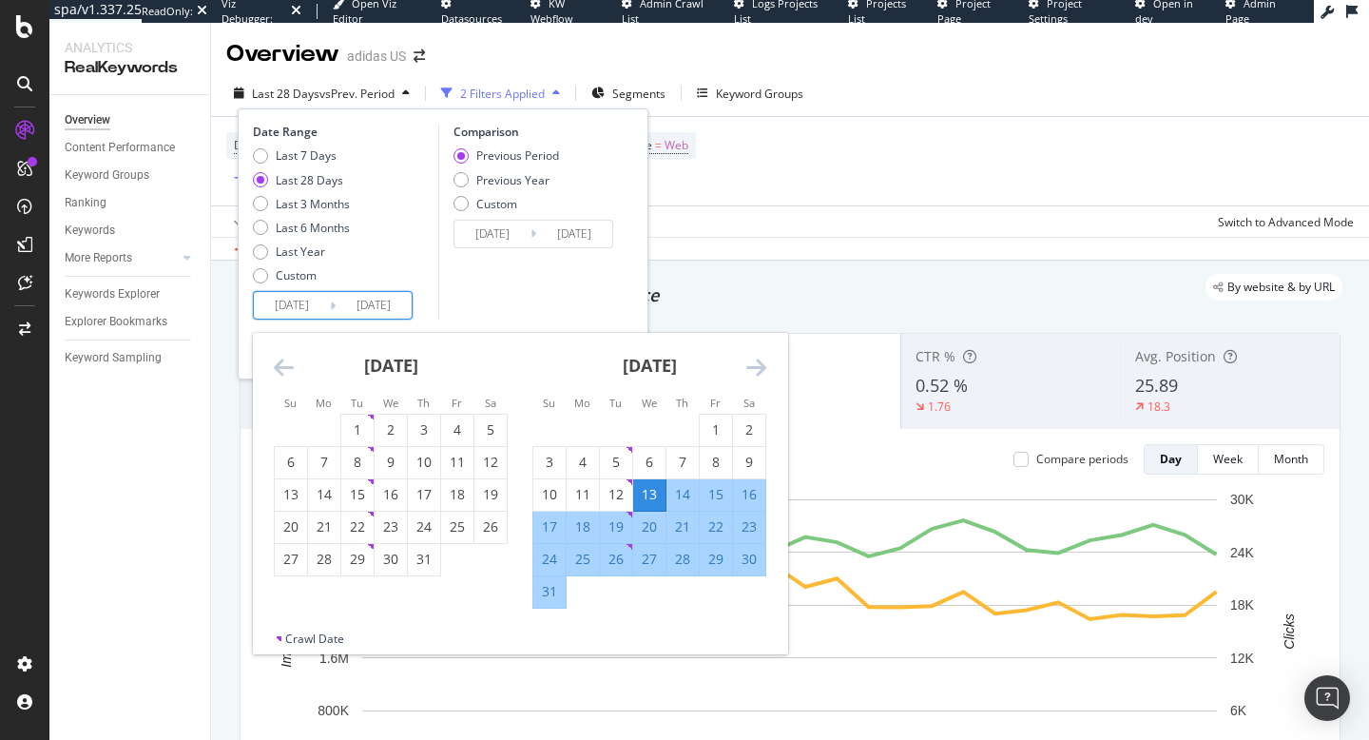
click at [285, 366] on icon "Move backward to switch to the previous month." at bounding box center [284, 367] width 20 height 23
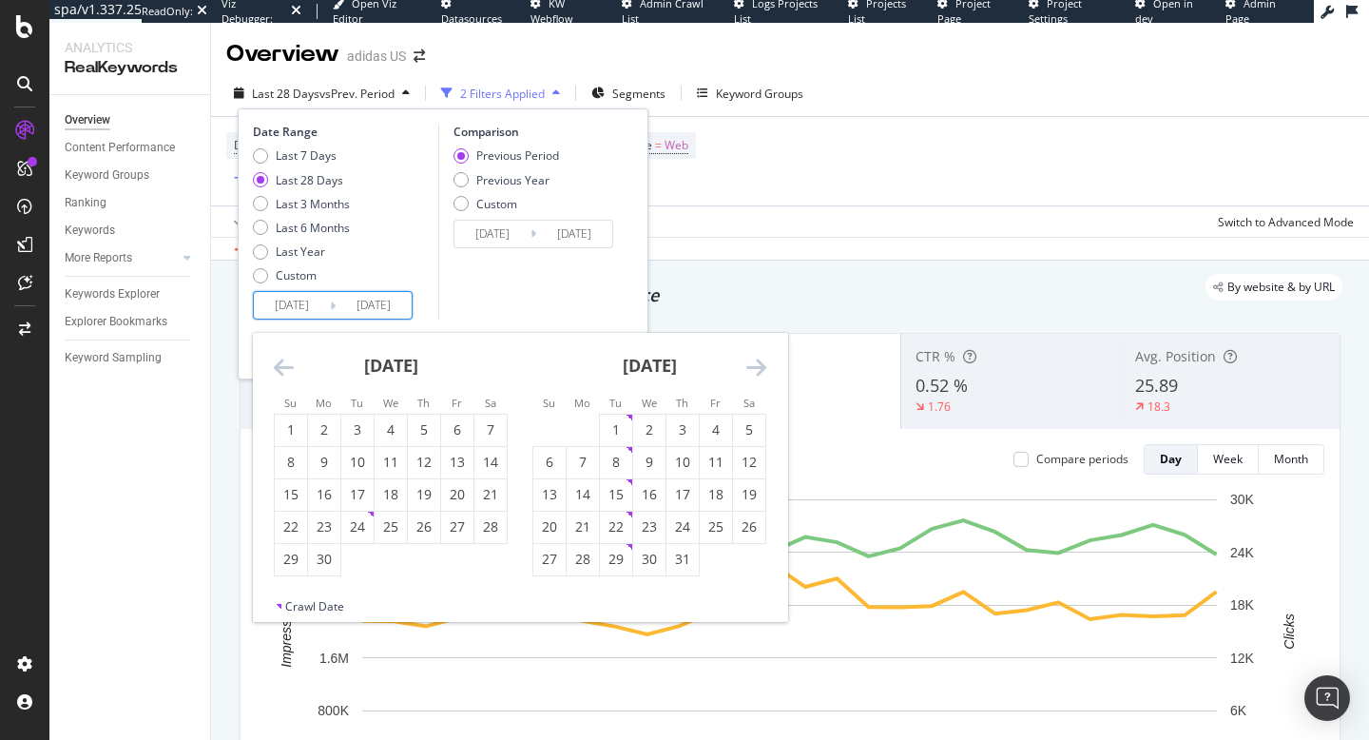
click at [285, 366] on icon "Move backward to switch to the previous month." at bounding box center [284, 367] width 20 height 23
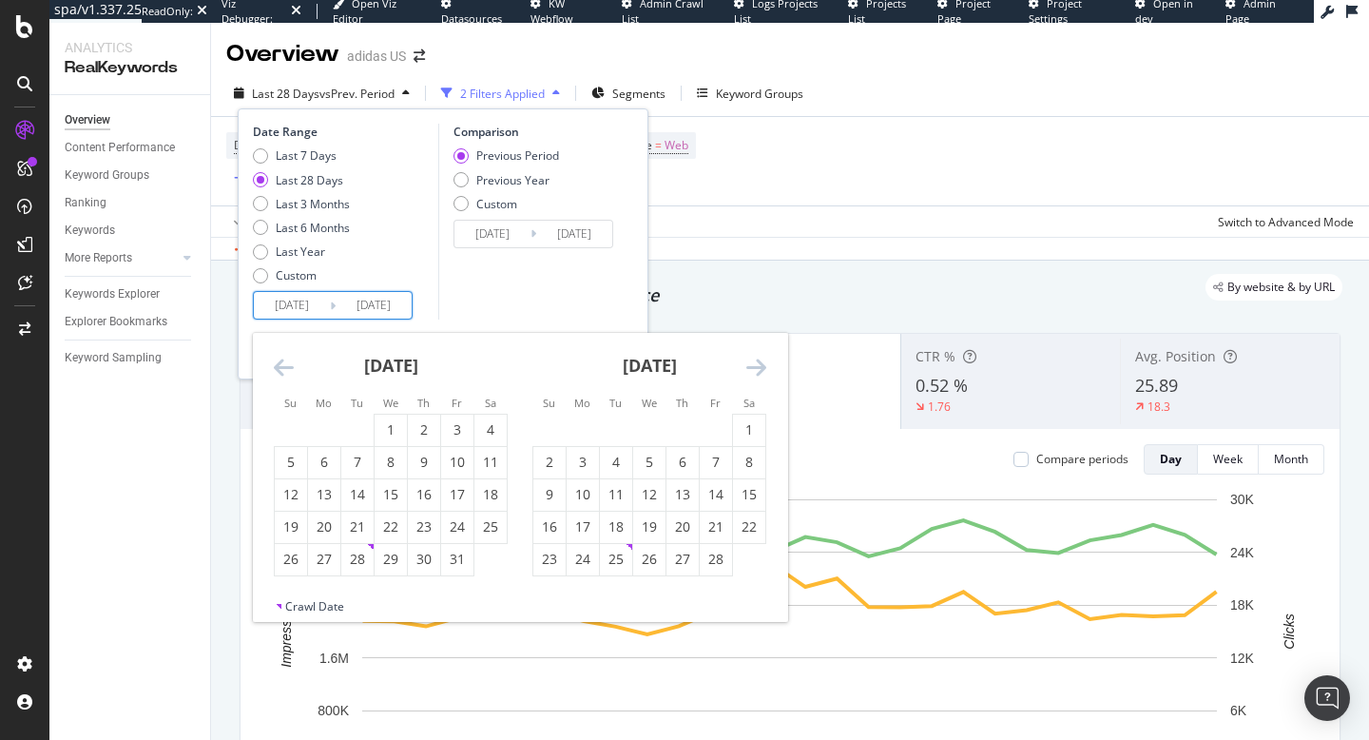
click at [285, 366] on icon "Move backward to switch to the previous month." at bounding box center [284, 367] width 20 height 23
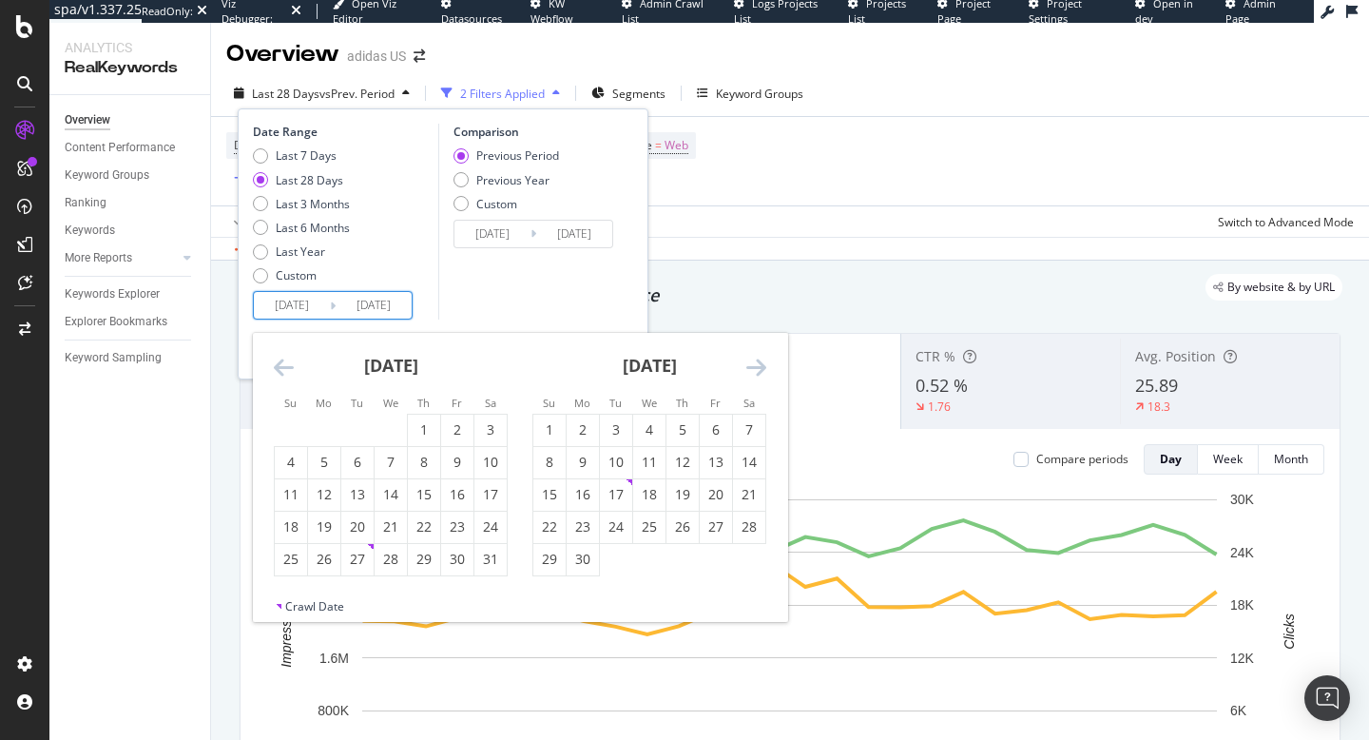
click at [285, 366] on icon "Move backward to switch to the previous month." at bounding box center [284, 367] width 20 height 23
click at [354, 494] on div "16" at bounding box center [357, 494] width 32 height 19
type input "[DATE]"
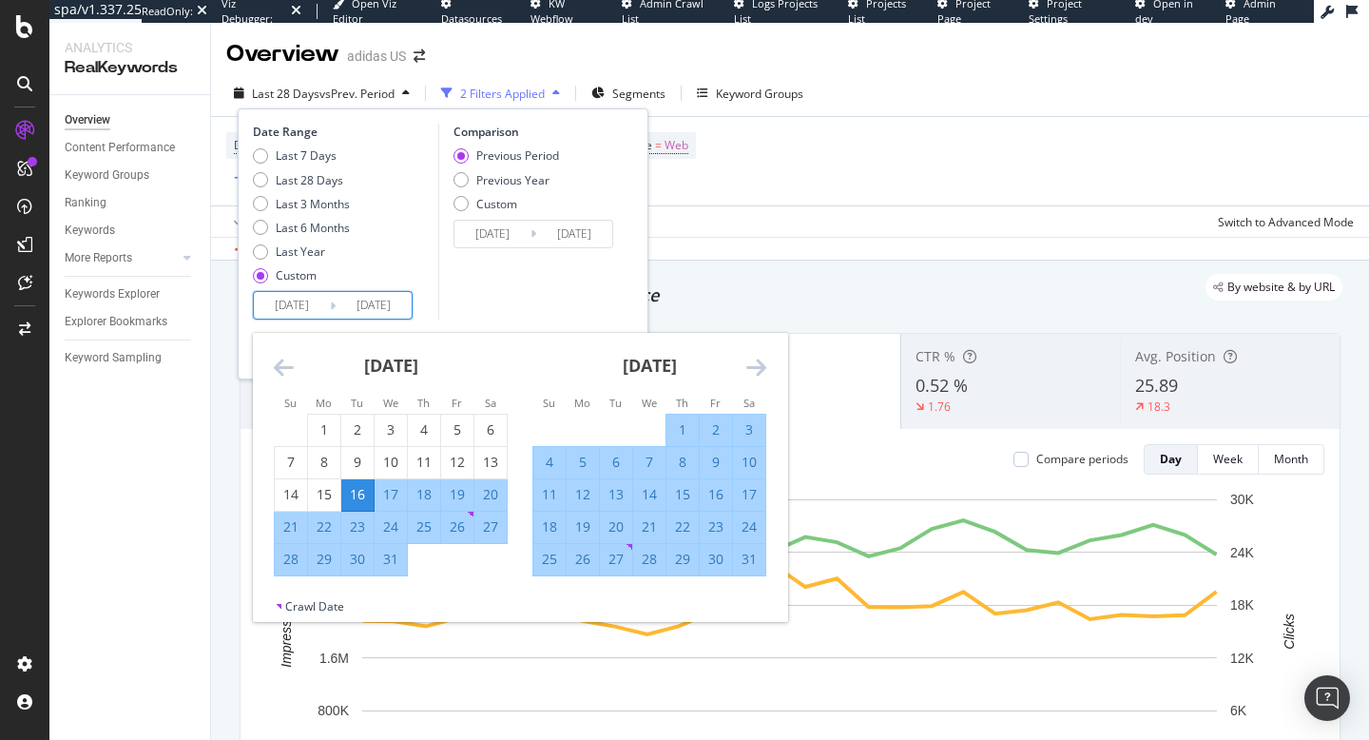
click at [354, 494] on div "16" at bounding box center [357, 494] width 32 height 19
type input "[DATE]"
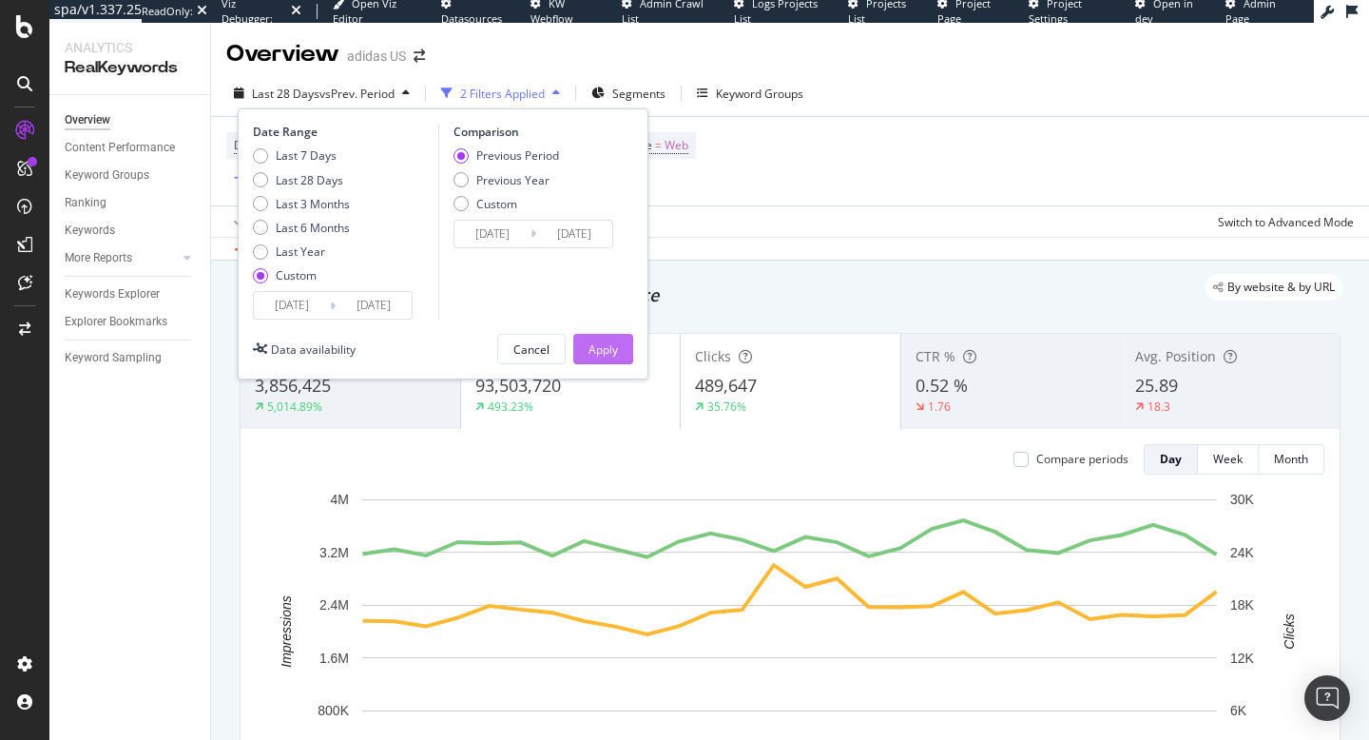
click at [590, 344] on div "Apply" at bounding box center [603, 349] width 29 height 16
